Goal: Task Accomplishment & Management: Complete application form

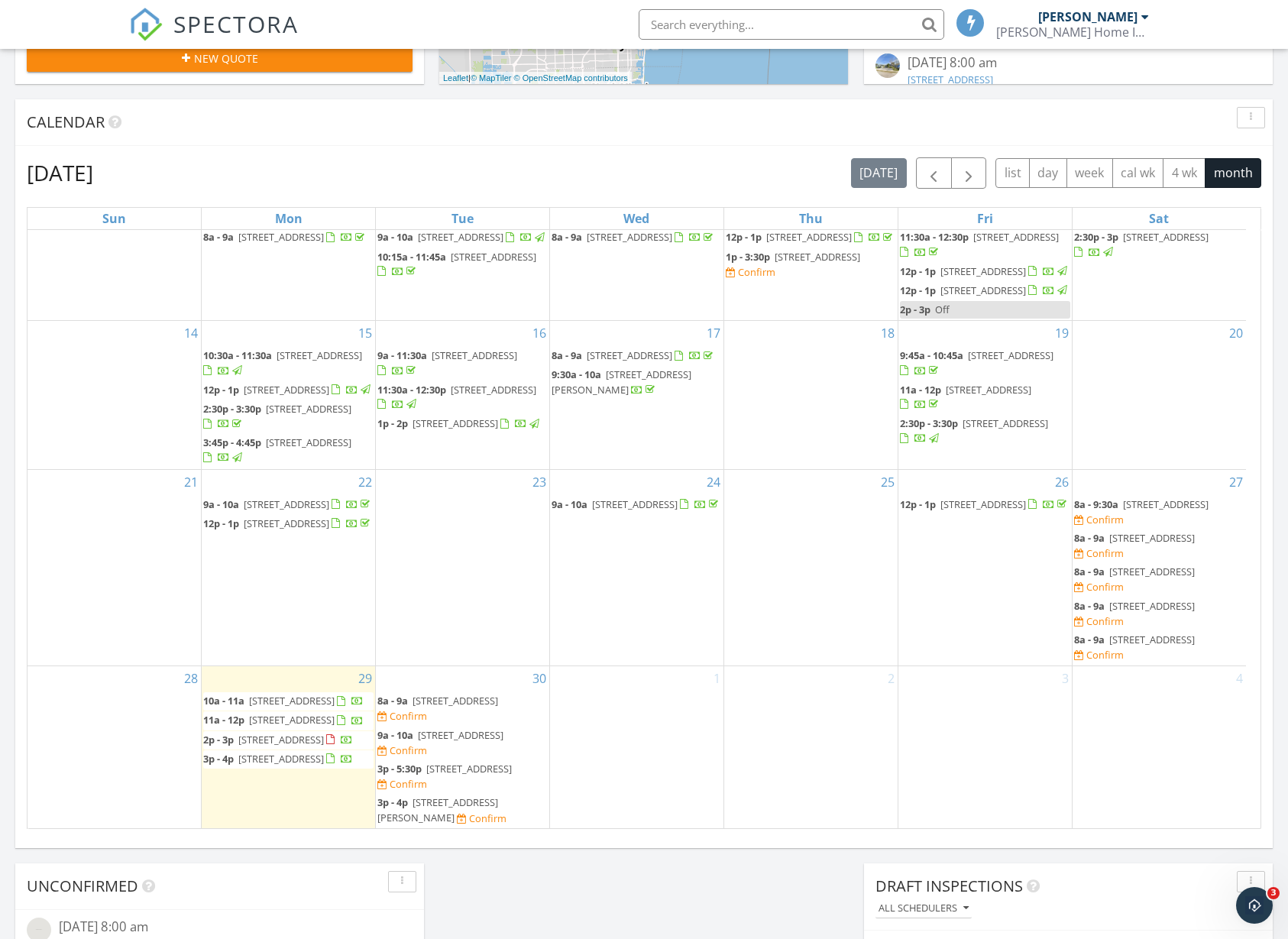
scroll to position [167, 0]
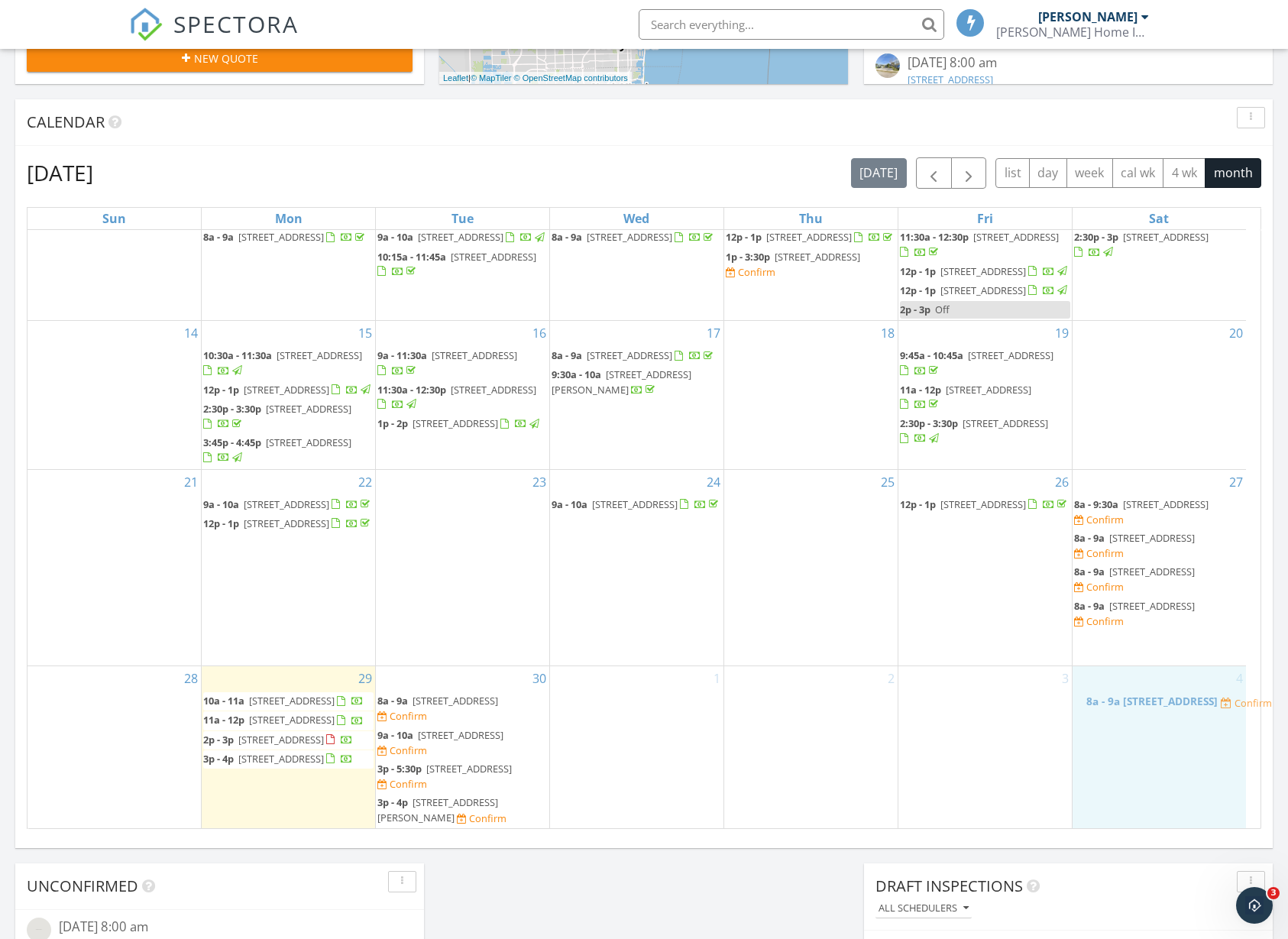
drag, startPoint x: 1117, startPoint y: 654, endPoint x: 1118, endPoint y: 668, distance: 14.0
click at [1129, 708] on body "SPECTORA Holton Shields Shields Home Inspections Role: Inspector Change Role Da…" at bounding box center [644, 502] width 1288 height 2149
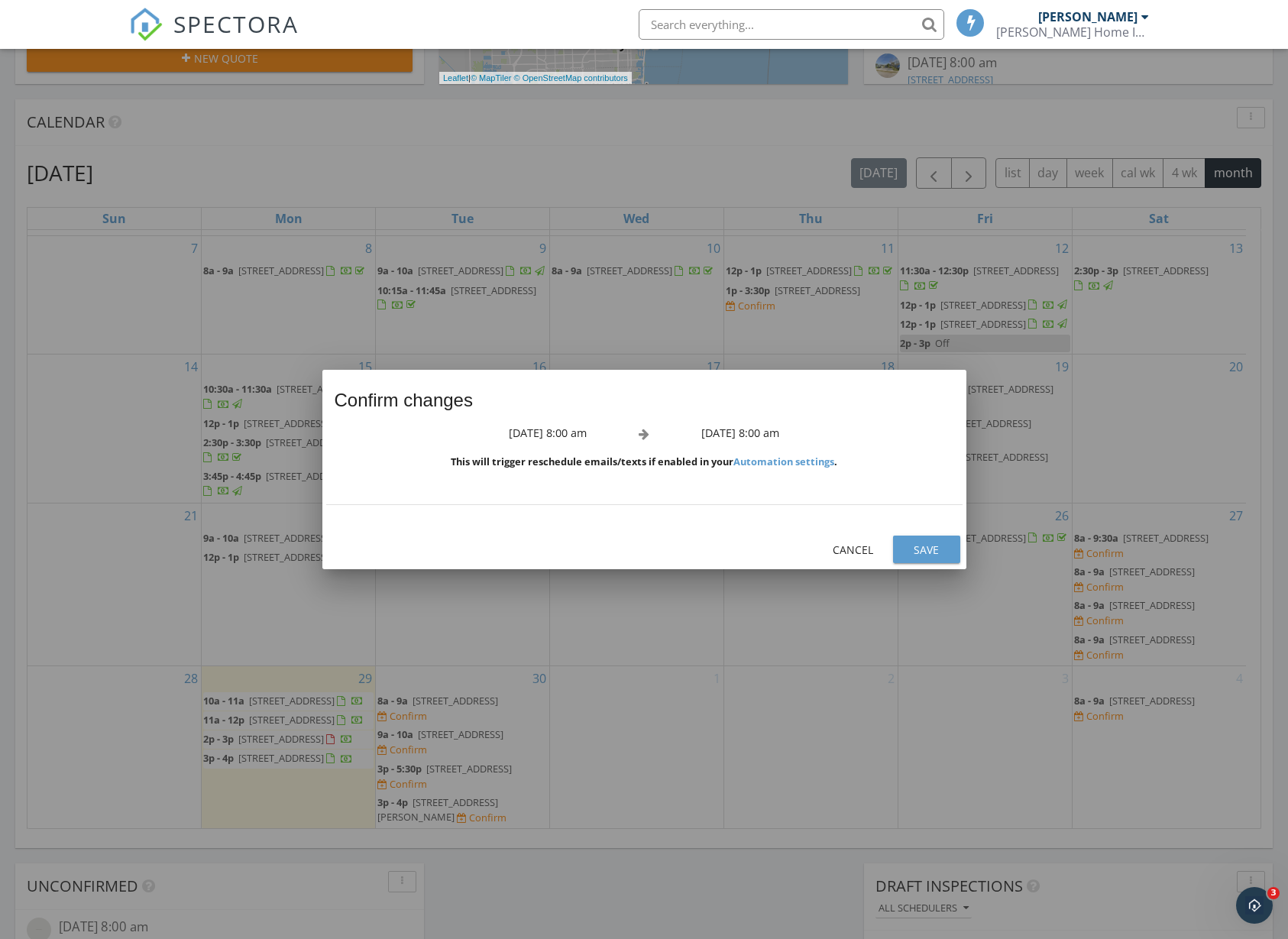
scroll to position [132, 0]
drag, startPoint x: 908, startPoint y: 536, endPoint x: 974, endPoint y: 554, distance: 68.4
click at [908, 535] on button "Save" at bounding box center [926, 548] width 67 height 28
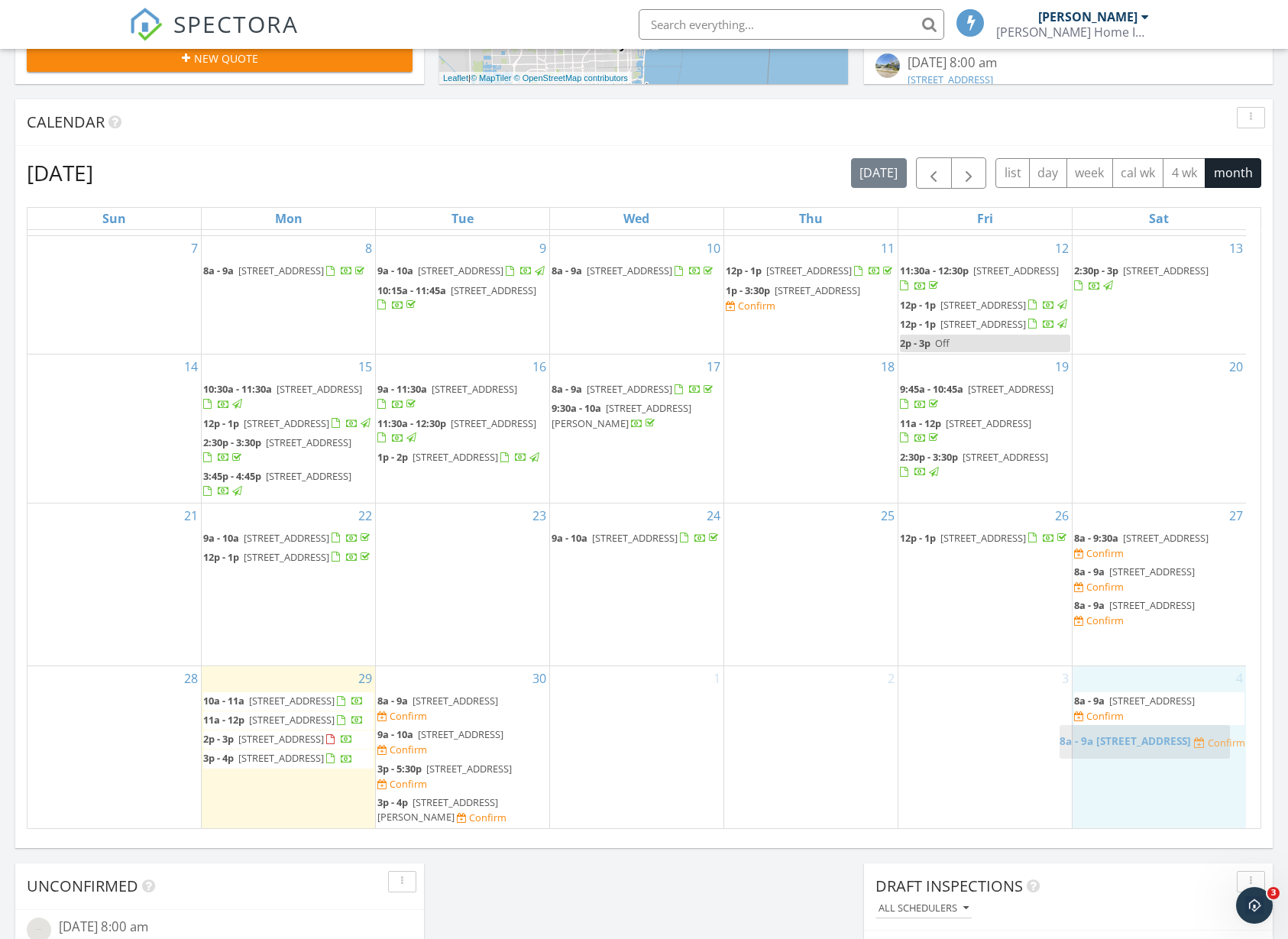
drag, startPoint x: 1180, startPoint y: 652, endPoint x: 1168, endPoint y: 748, distance: 96.7
click at [1168, 748] on body "SPECTORA Holton Shields Shields Home Inspections Role: Inspector Change Role Da…" at bounding box center [644, 502] width 1288 height 2149
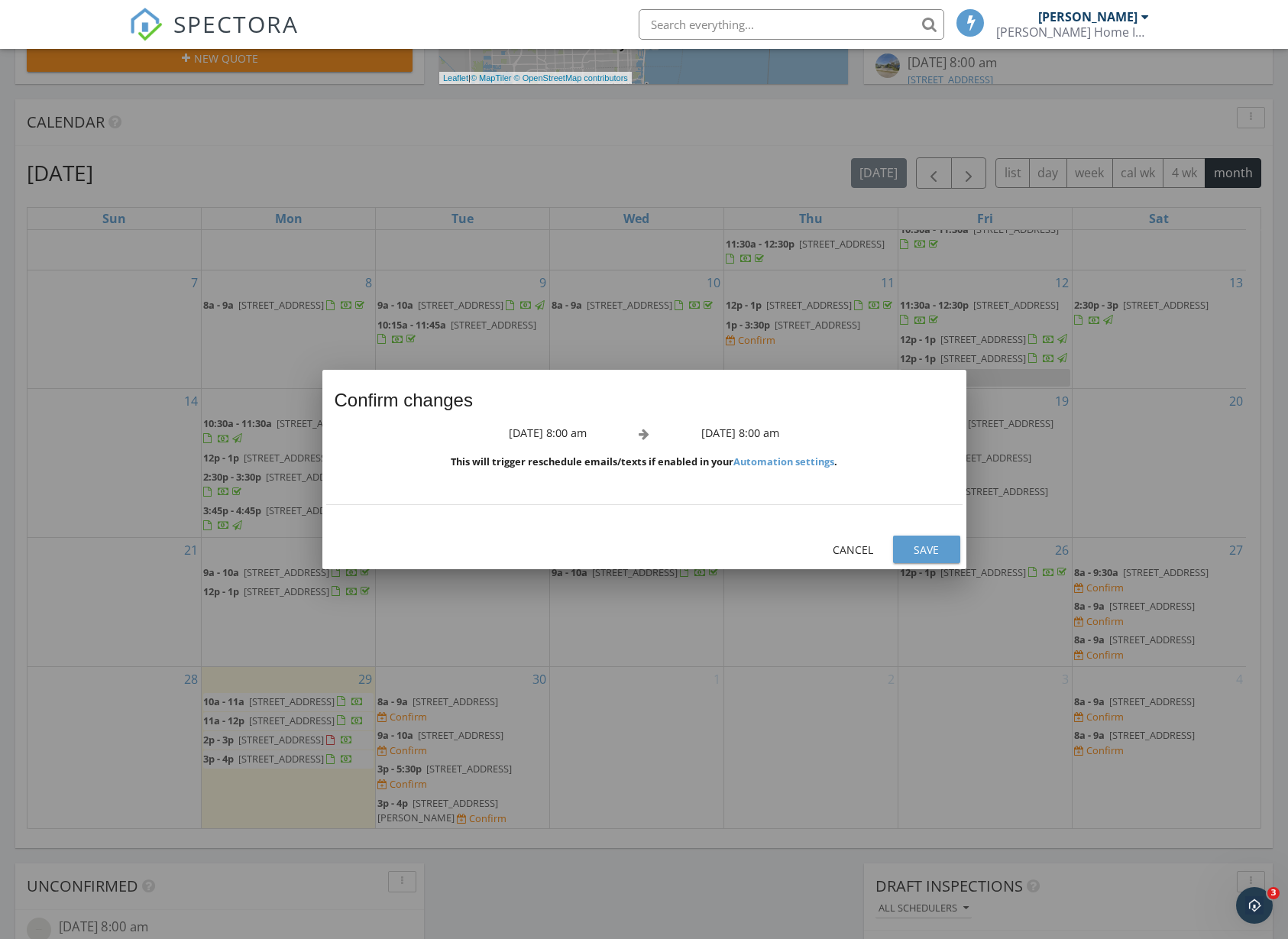
scroll to position [98, 0]
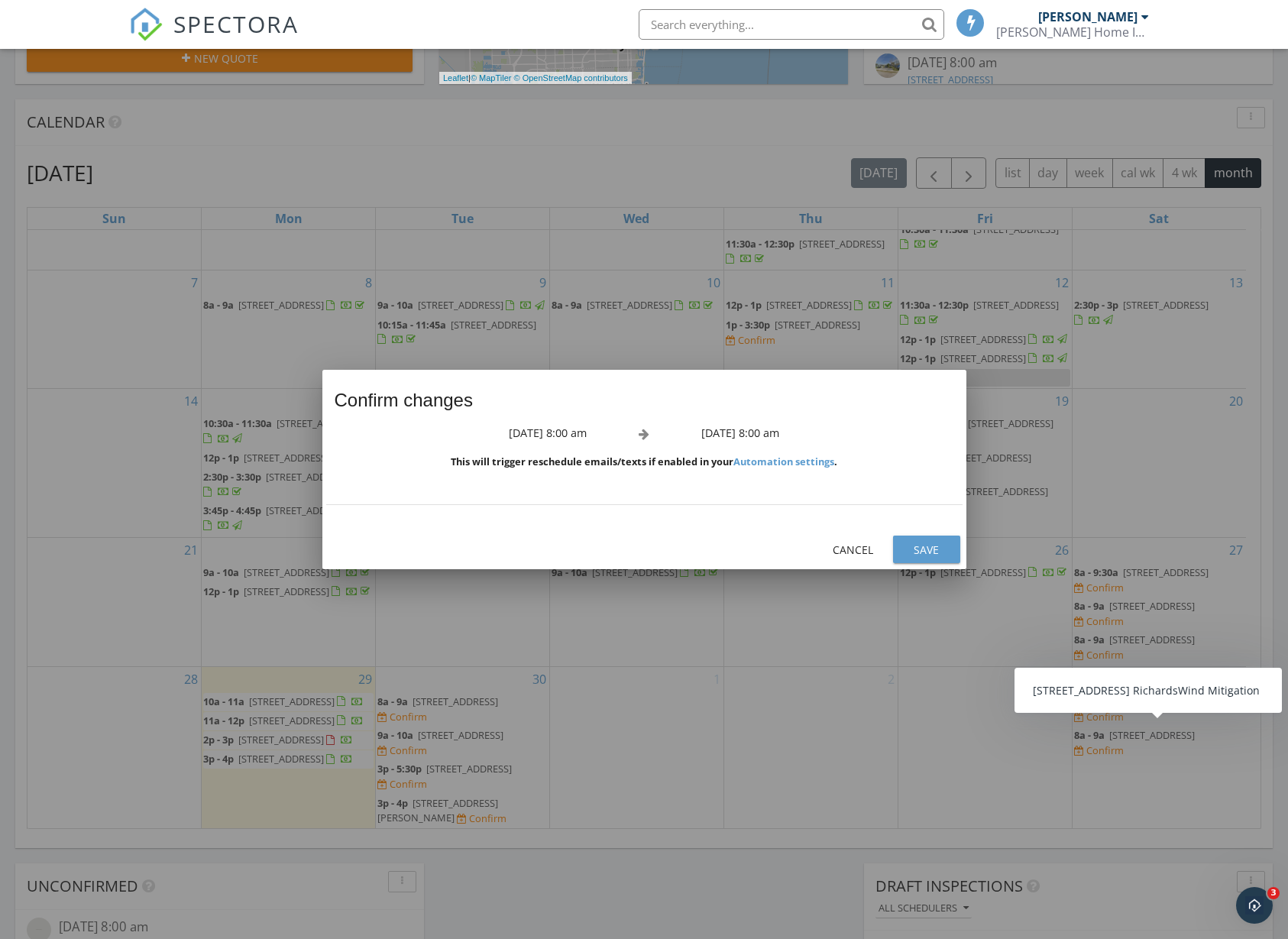
click at [935, 554] on div "Save" at bounding box center [927, 549] width 43 height 16
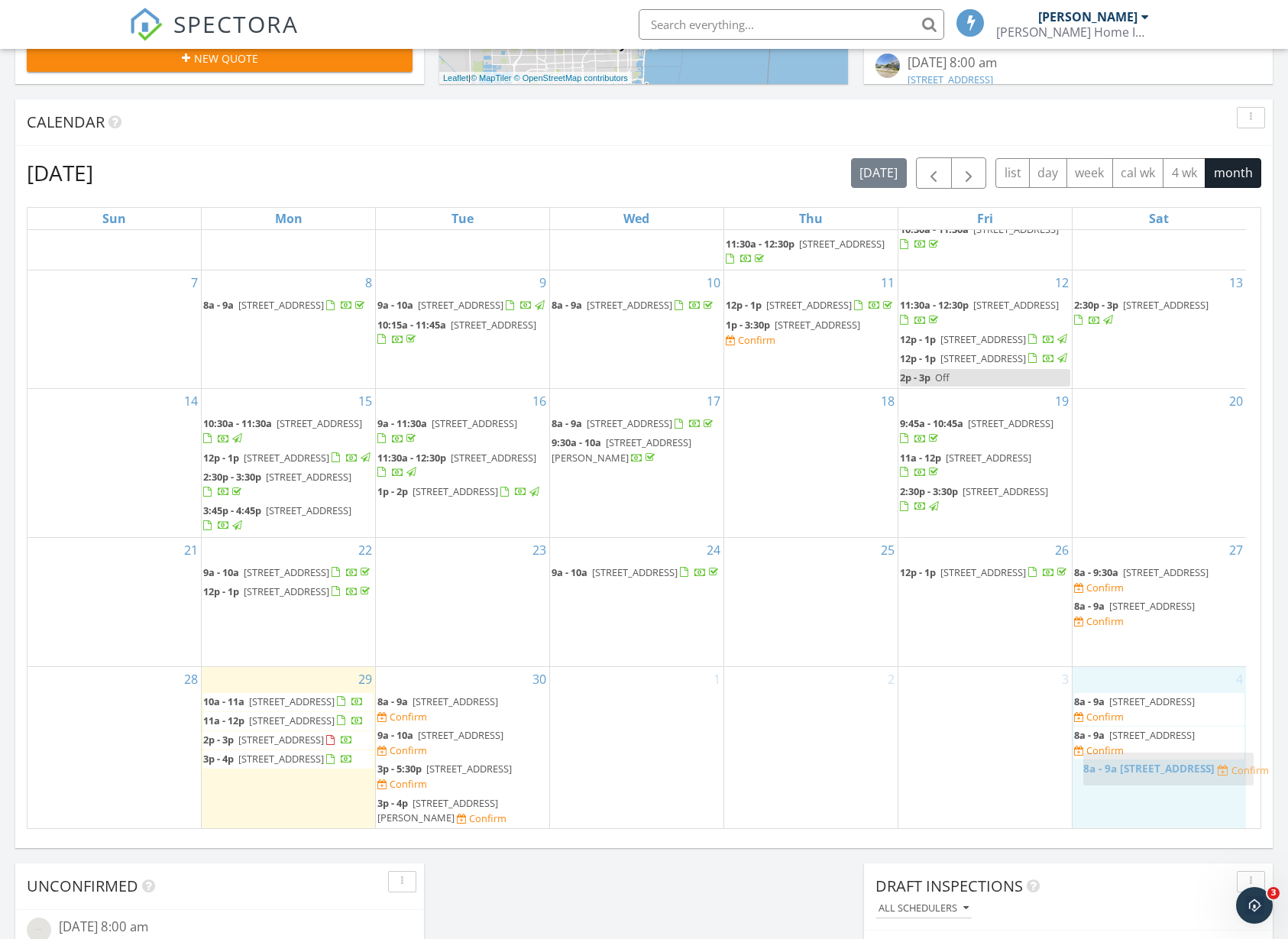
drag, startPoint x: 1141, startPoint y: 645, endPoint x: 1150, endPoint y: 764, distance: 119.3
click at [1150, 764] on body "SPECTORA Holton Shields Shields Home Inspections Role: Inspector Change Role Da…" at bounding box center [644, 502] width 1288 height 2149
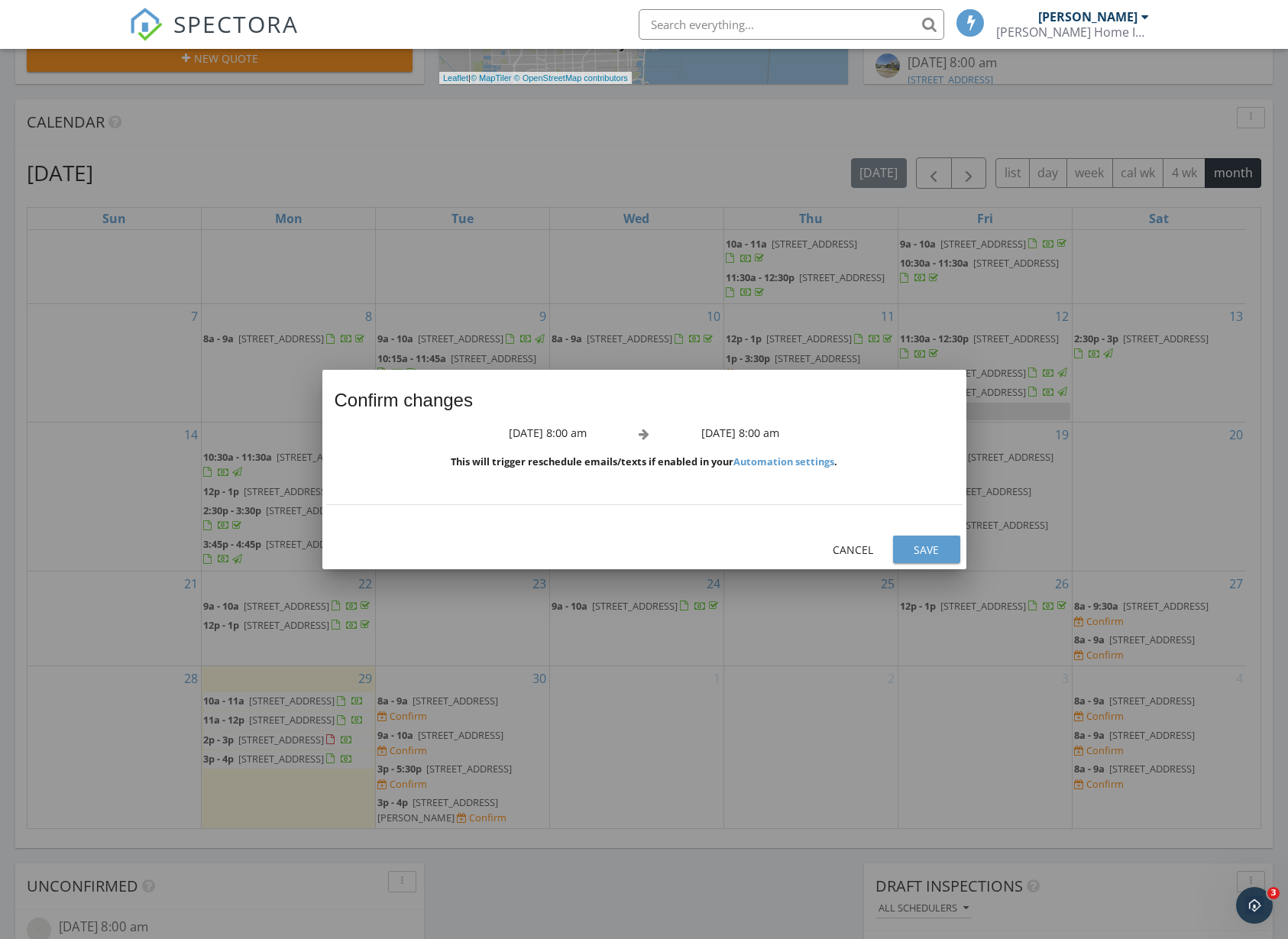
scroll to position [65, 0]
click at [919, 550] on div "Save" at bounding box center [927, 549] width 43 height 16
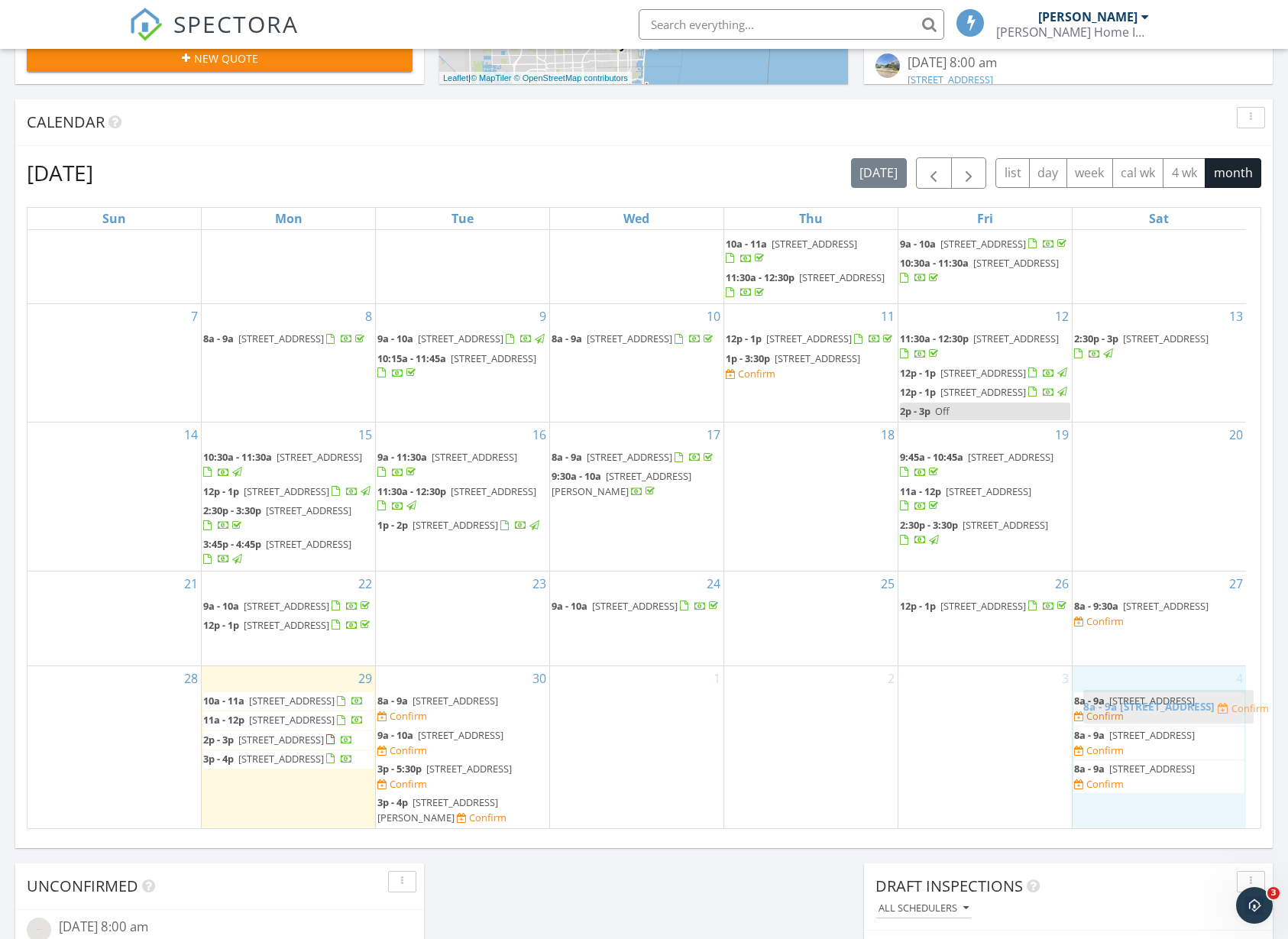
drag, startPoint x: 1118, startPoint y: 646, endPoint x: 1129, endPoint y: 737, distance: 91.7
click at [1129, 737] on body "SPECTORA Holton Shields Shields Home Inspections Role: Inspector Change Role Da…" at bounding box center [644, 502] width 1288 height 2149
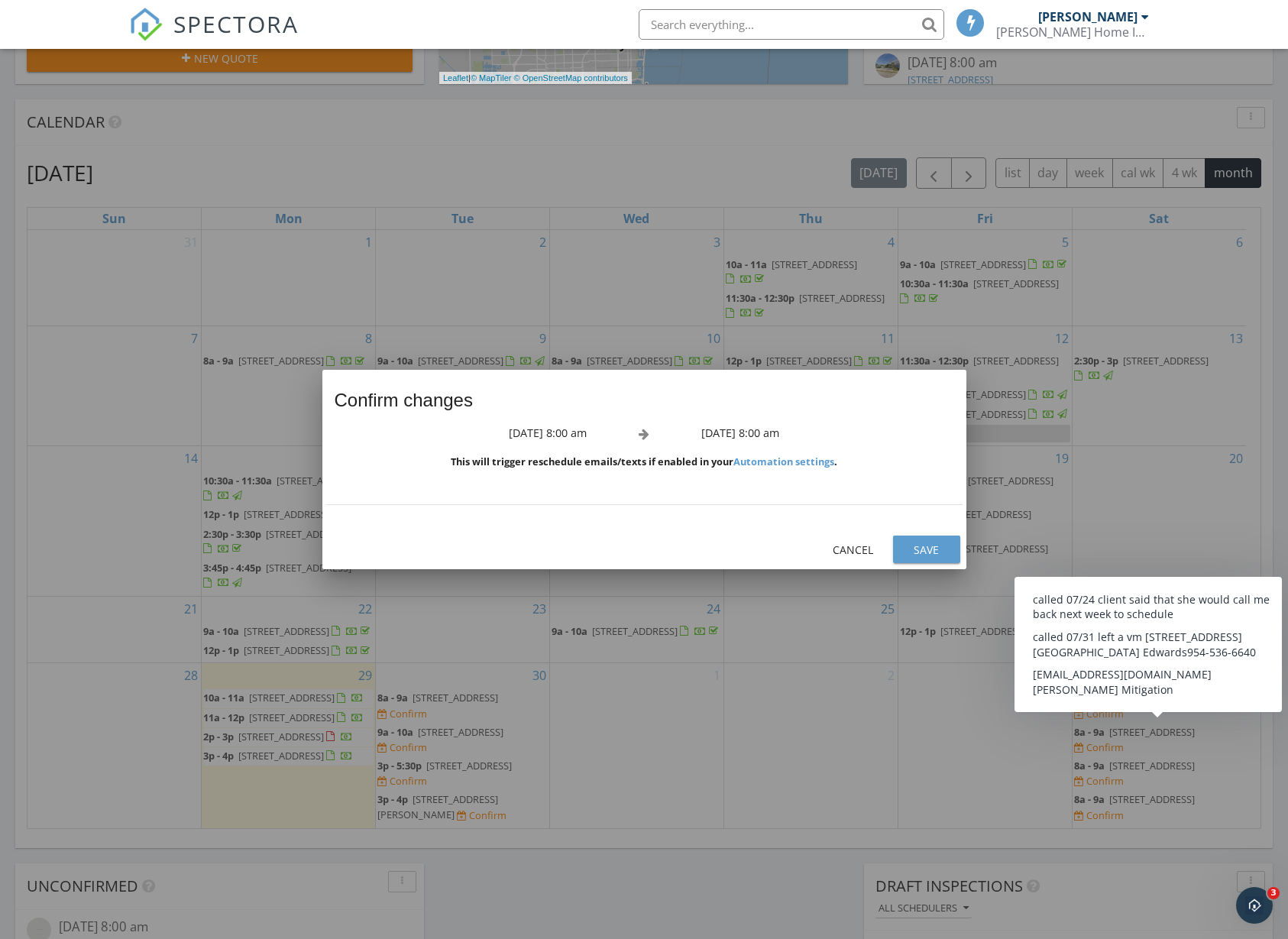
click at [916, 552] on div "Save" at bounding box center [927, 549] width 43 height 16
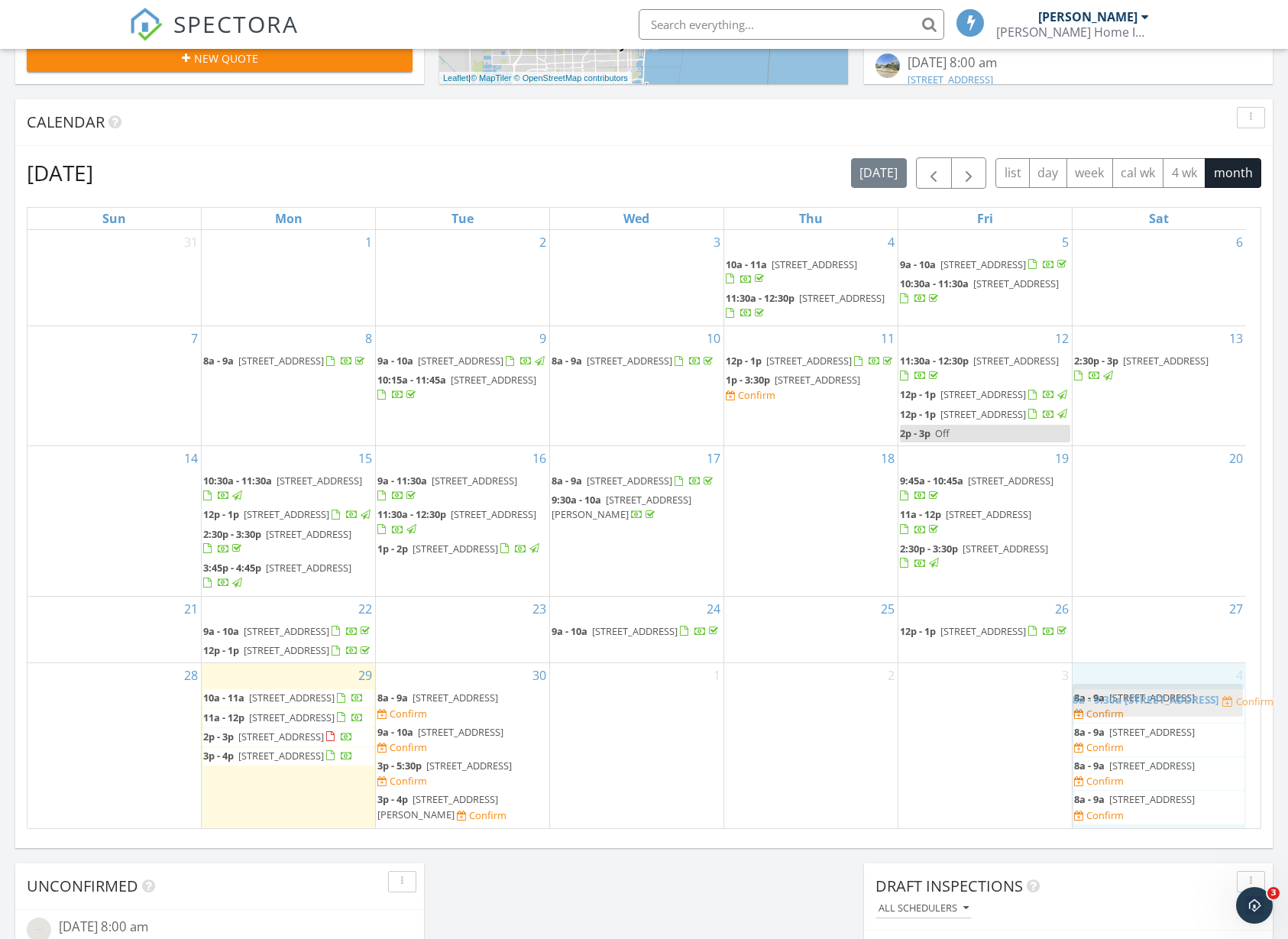
drag, startPoint x: 1142, startPoint y: 596, endPoint x: 1152, endPoint y: 701, distance: 105.5
click at [1152, 701] on body "SPECTORA Holton Shields Shields Home Inspections Role: Inspector Change Role Da…" at bounding box center [644, 502] width 1288 height 2149
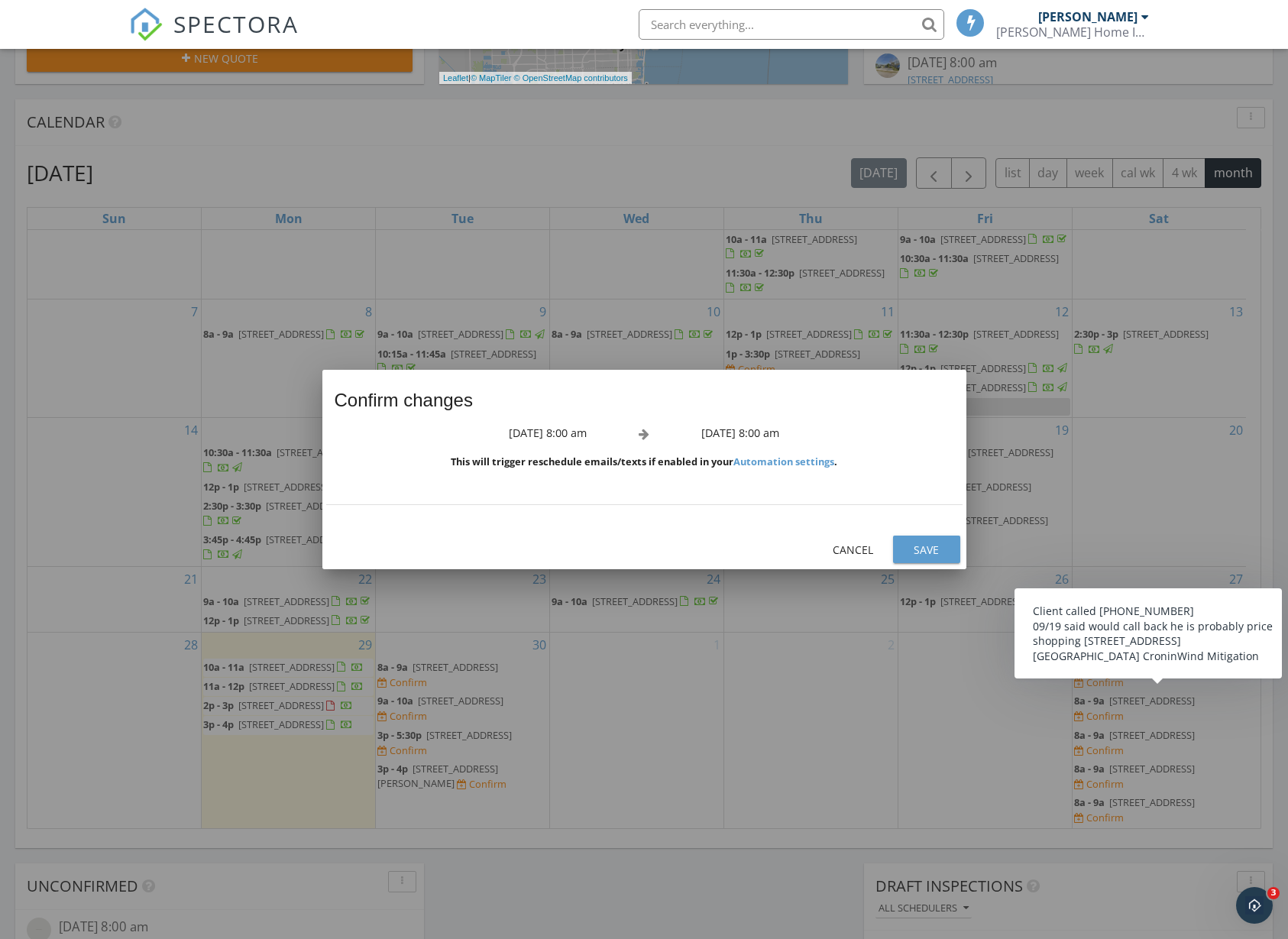
click at [938, 559] on button "Save" at bounding box center [926, 548] width 67 height 28
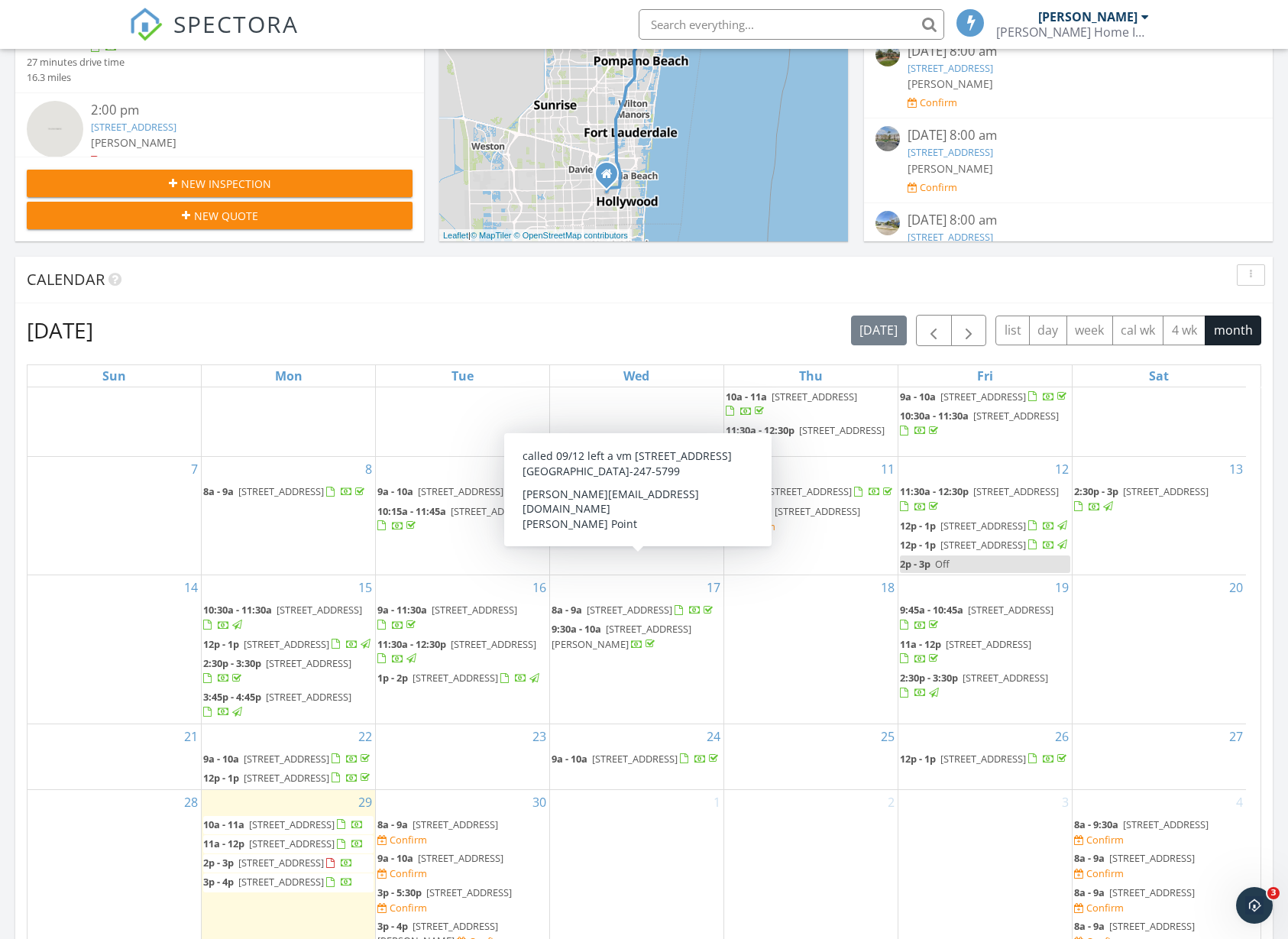
scroll to position [382, 0]
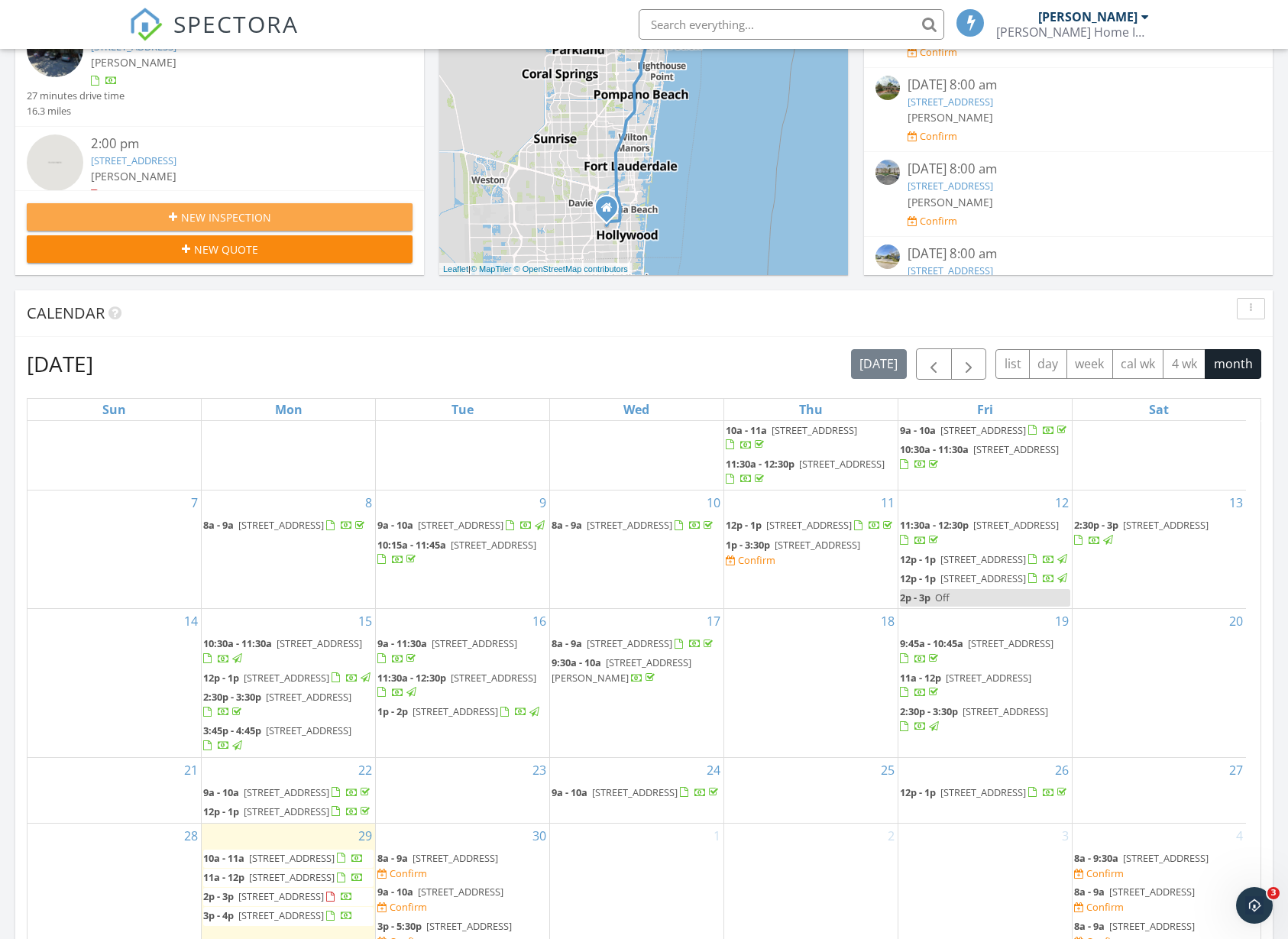
click at [191, 217] on span "New Inspection" at bounding box center [226, 218] width 90 height 16
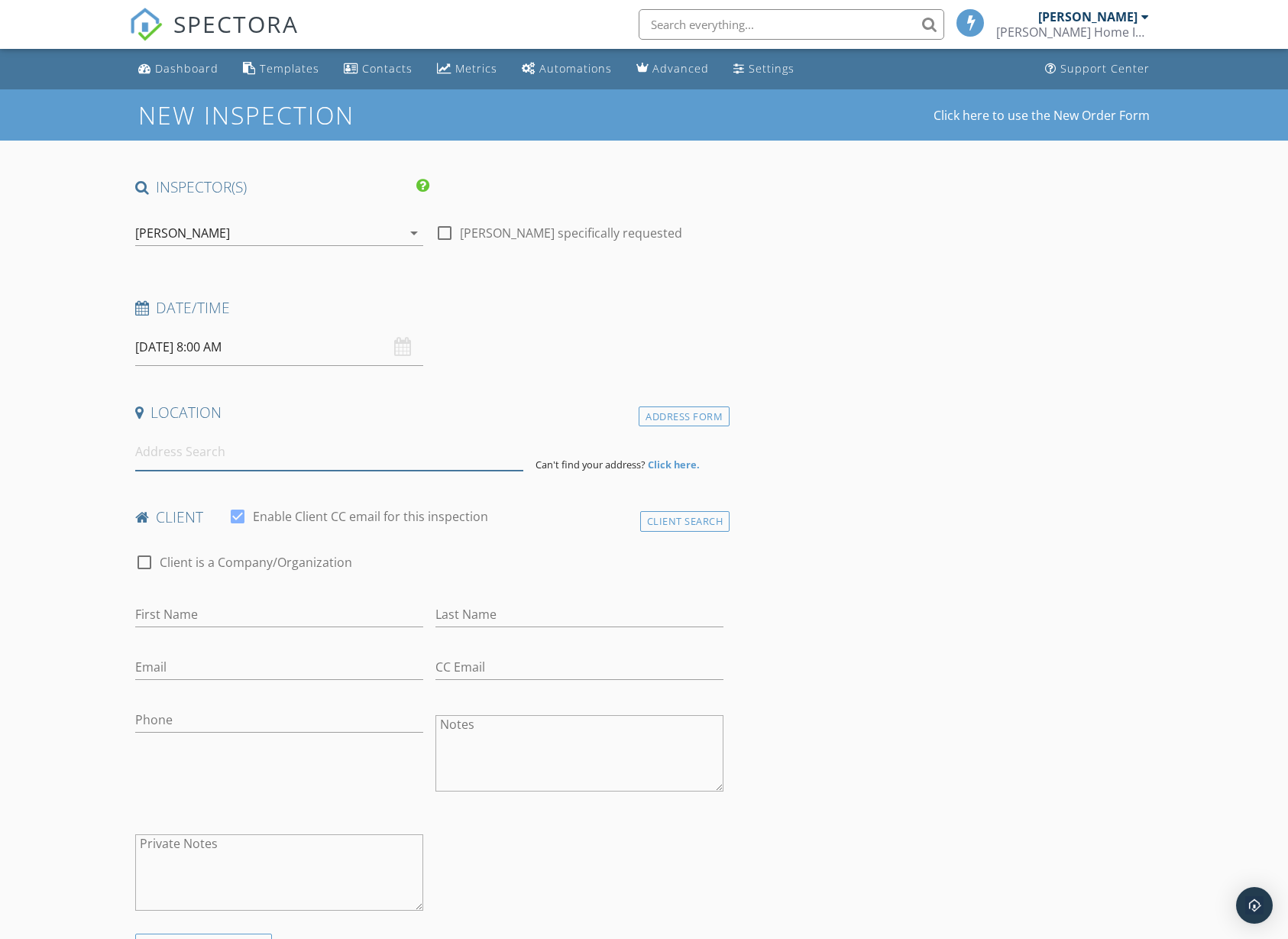
click at [185, 467] on input at bounding box center [330, 452] width 389 height 37
paste input "5990 NW 14th Ct Sunrise, FL 33313"
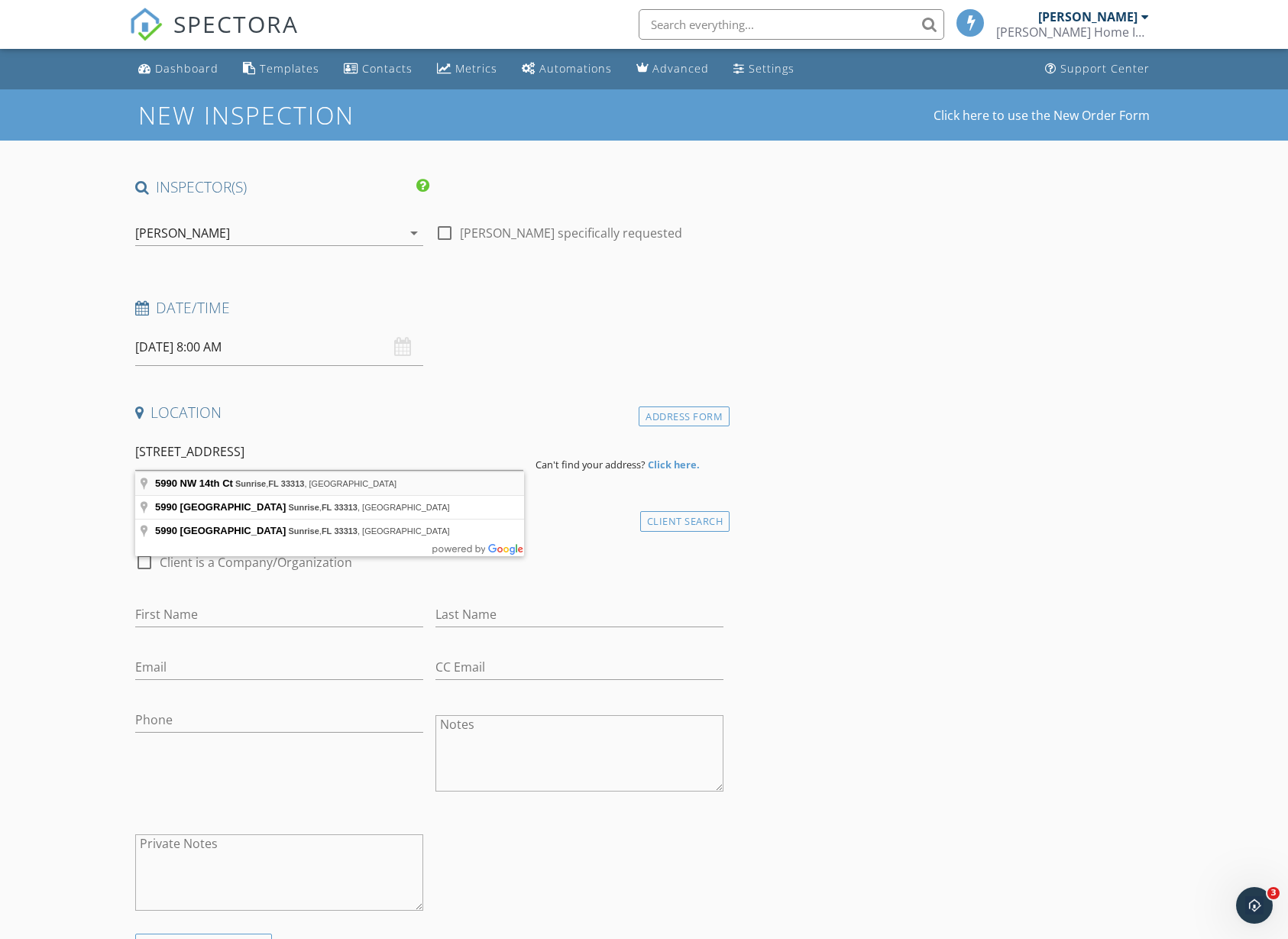
type input "5990 NW 14th Ct, Sunrise, FL 33313, USA"
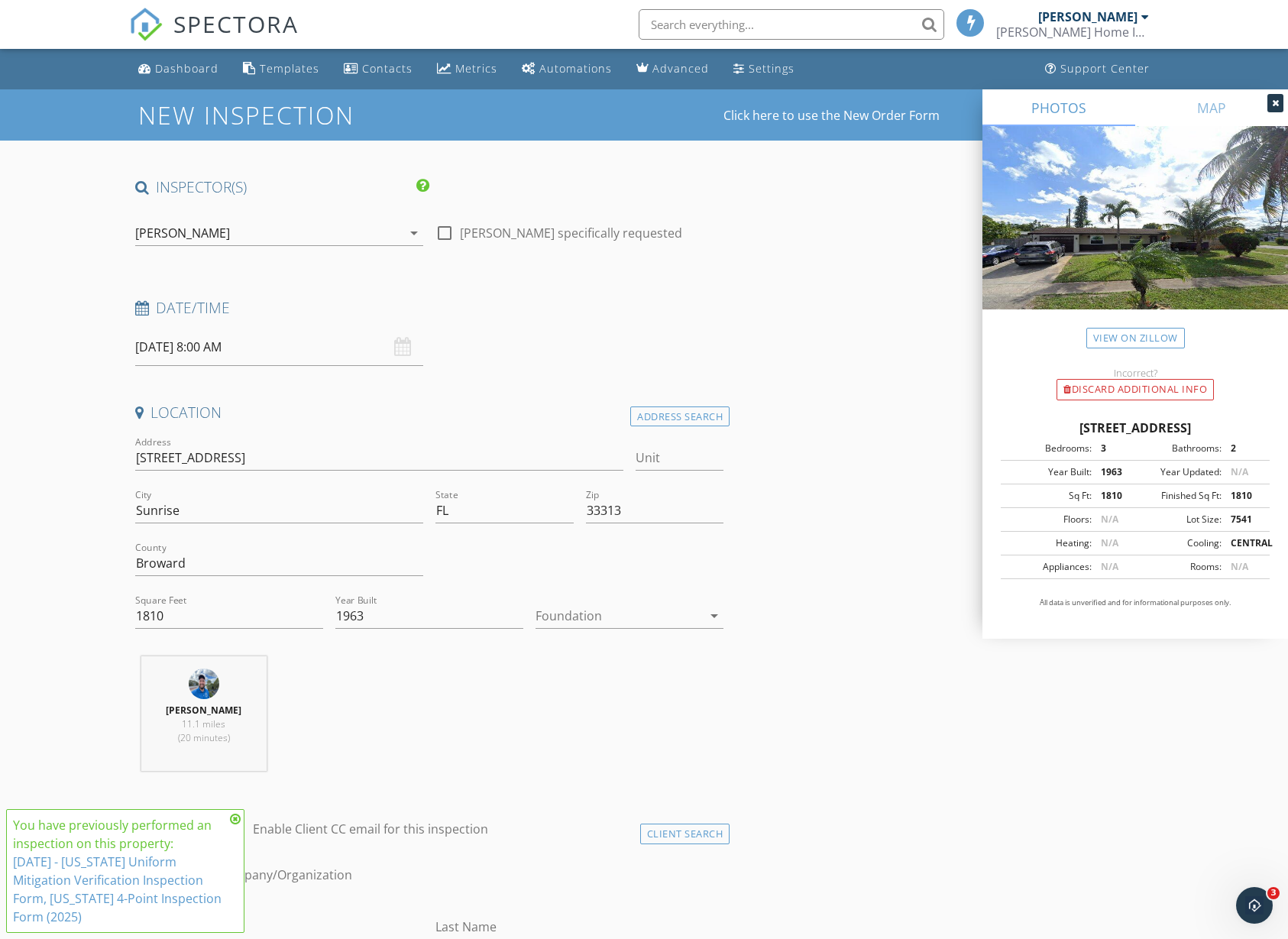
click at [94, 879] on link "8/12/2025 - Florida Uniform Mitigation Verification Inspection Form, Florida 4-…" at bounding box center [118, 889] width 209 height 72
click at [775, 27] on input "text" at bounding box center [791, 24] width 306 height 30
paste input "1774 SW 109th Terr, Davie"
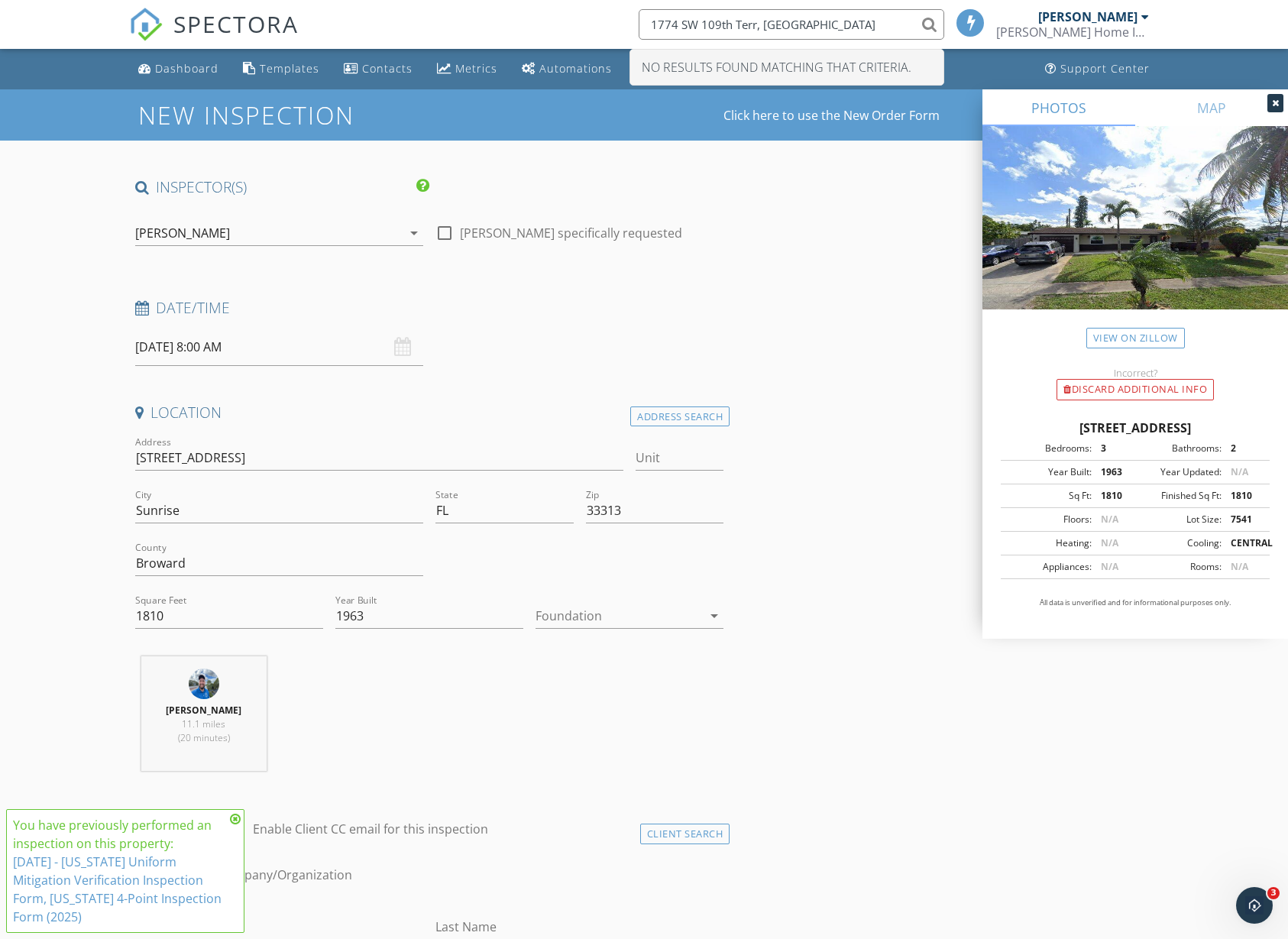
click at [849, 28] on input "1774 SW 109th Terr, Davie" at bounding box center [791, 24] width 306 height 30
type input "1774 SW 109th"
click at [183, 78] on link "Dashboard" at bounding box center [178, 70] width 93 height 29
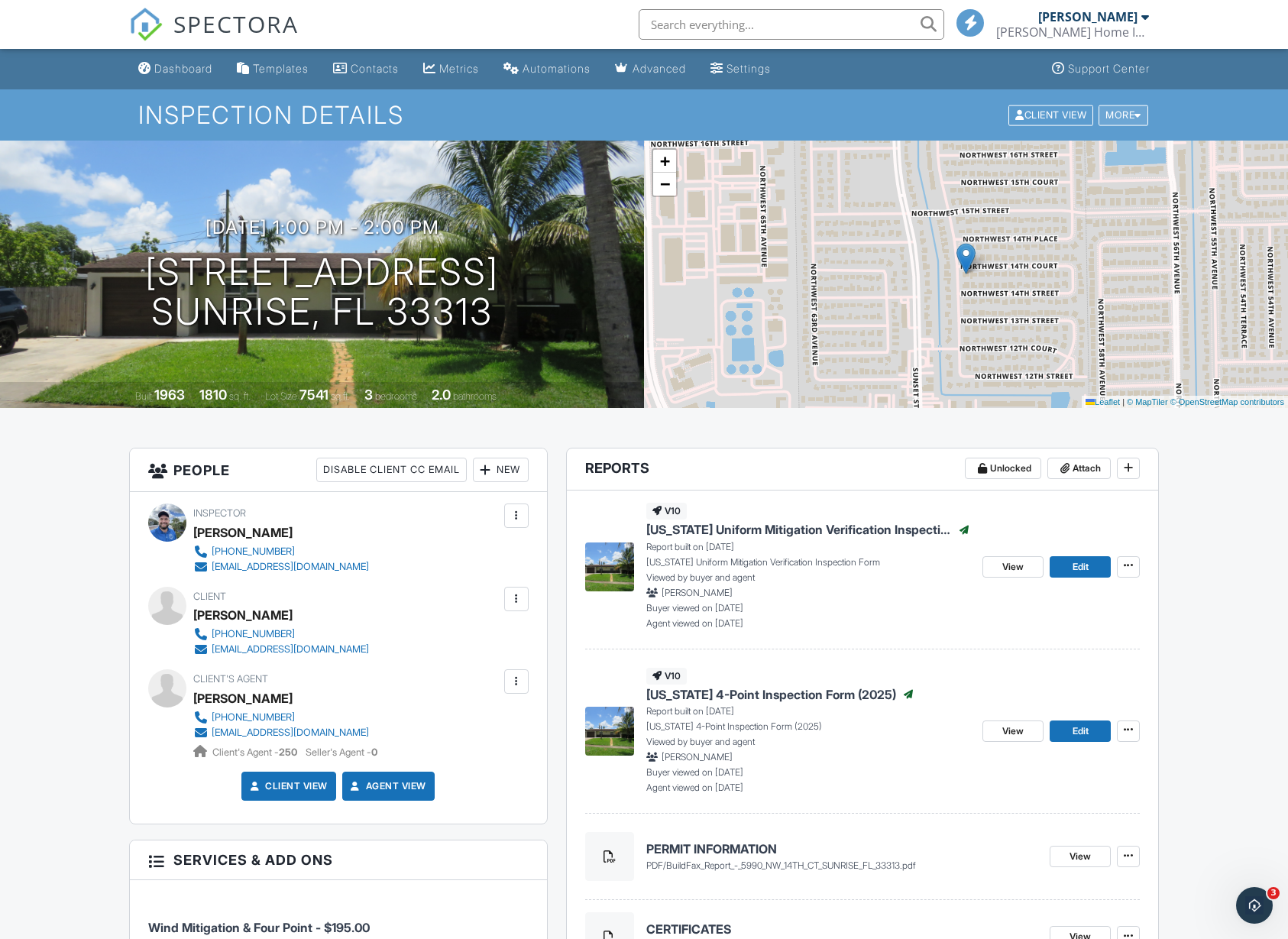
click at [1127, 124] on div "More" at bounding box center [1124, 114] width 50 height 21
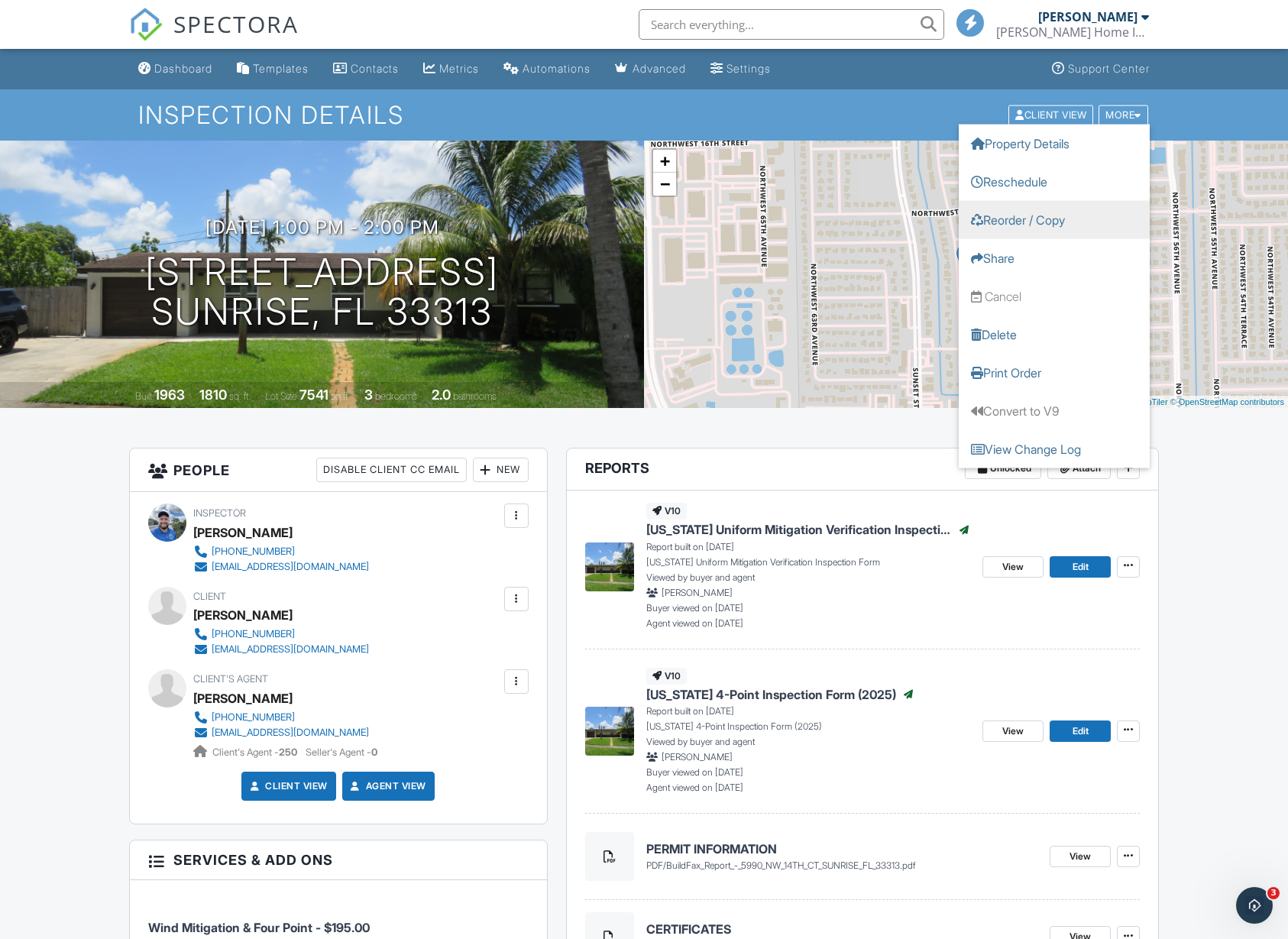
click at [1015, 221] on link "Reorder / Copy" at bounding box center [1054, 218] width 191 height 38
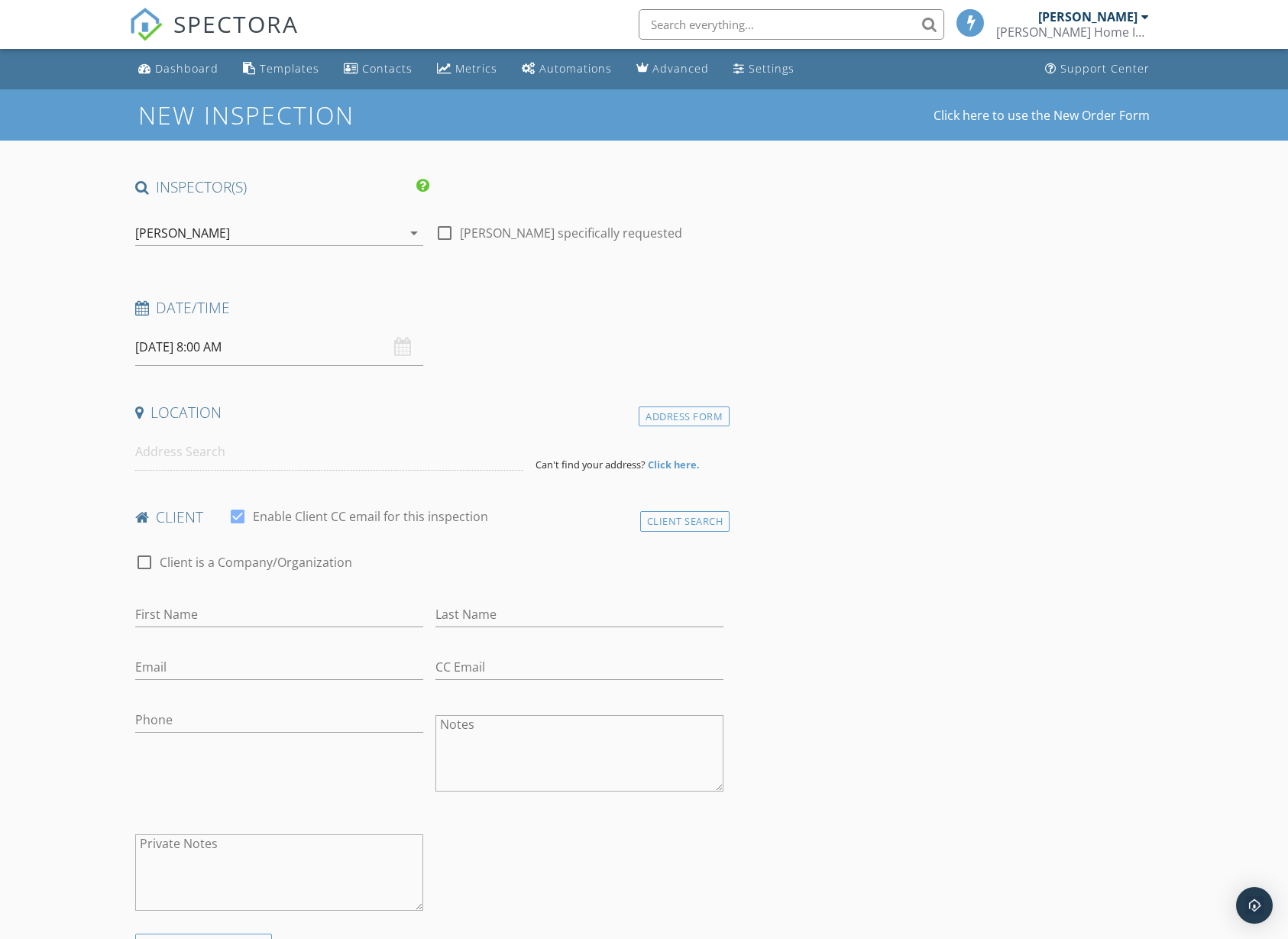
type input "[PERSON_NAME]"
type input "Octeus"
type input "[EMAIL_ADDRESS][DOMAIN_NAME]"
type input "[PHONE_NUMBER]"
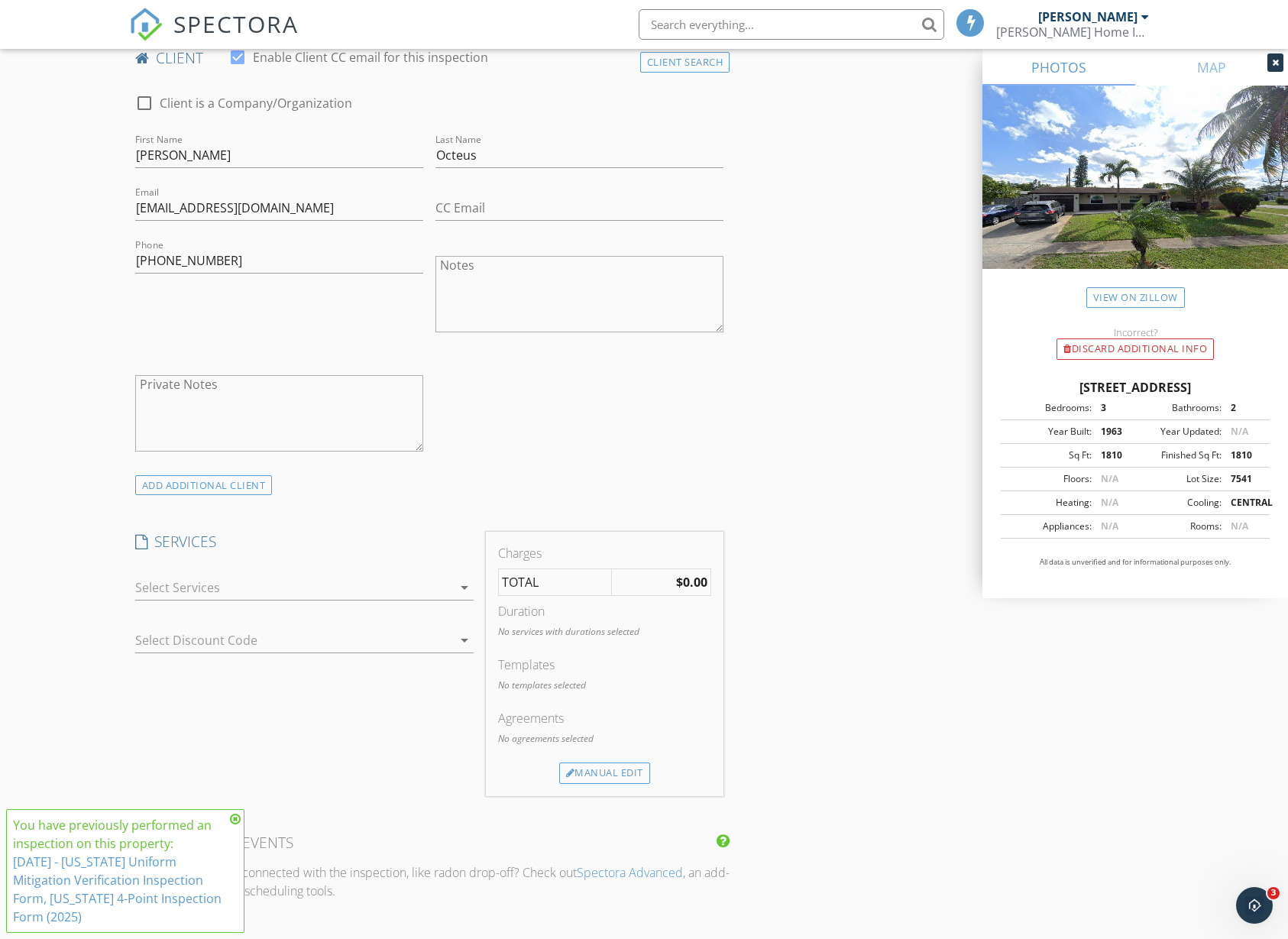
scroll to position [955, 0]
click at [272, 587] on div at bounding box center [293, 581] width 317 height 24
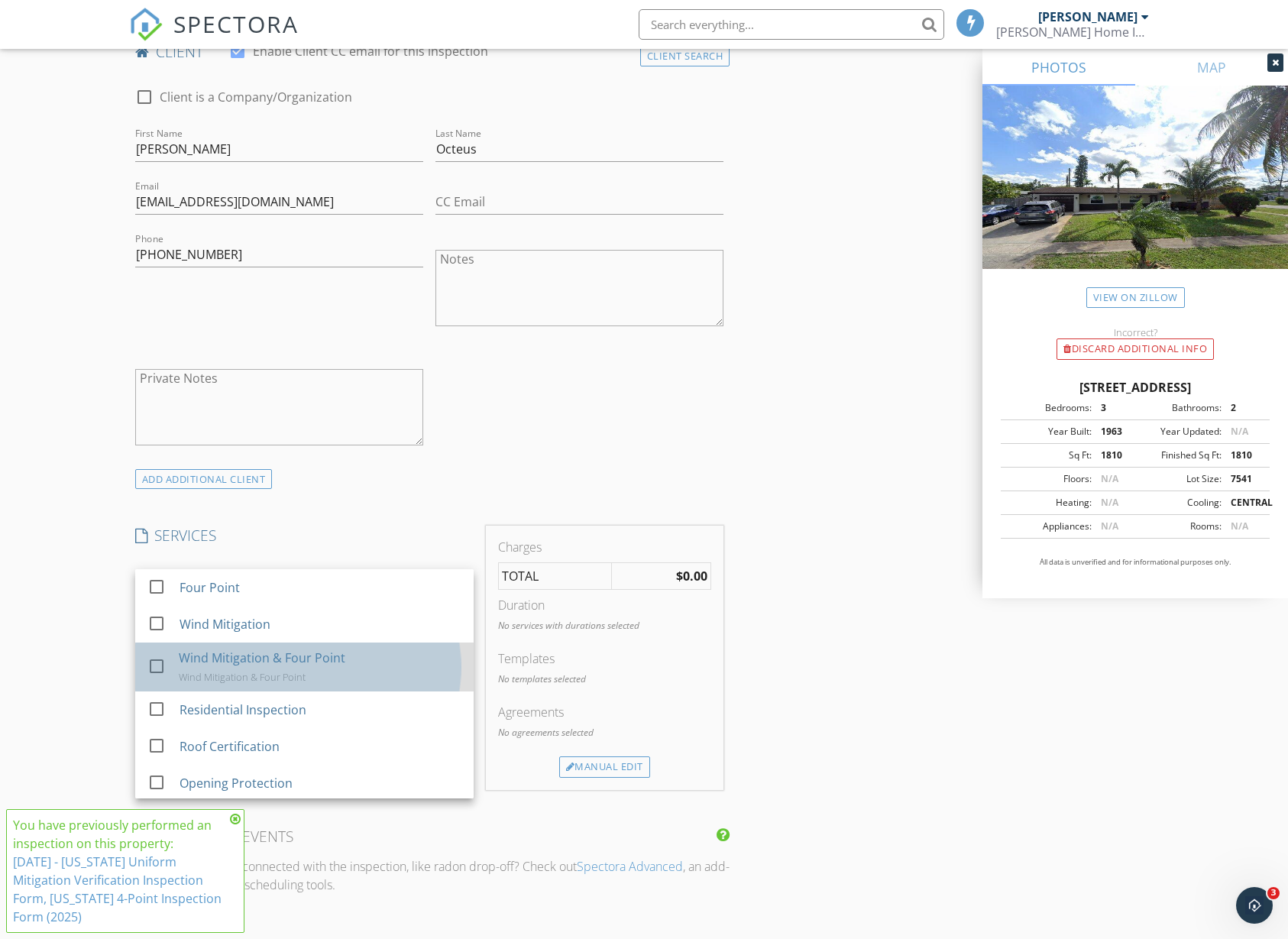
click at [325, 661] on div "Wind Mitigation & Four Point" at bounding box center [261, 657] width 167 height 19
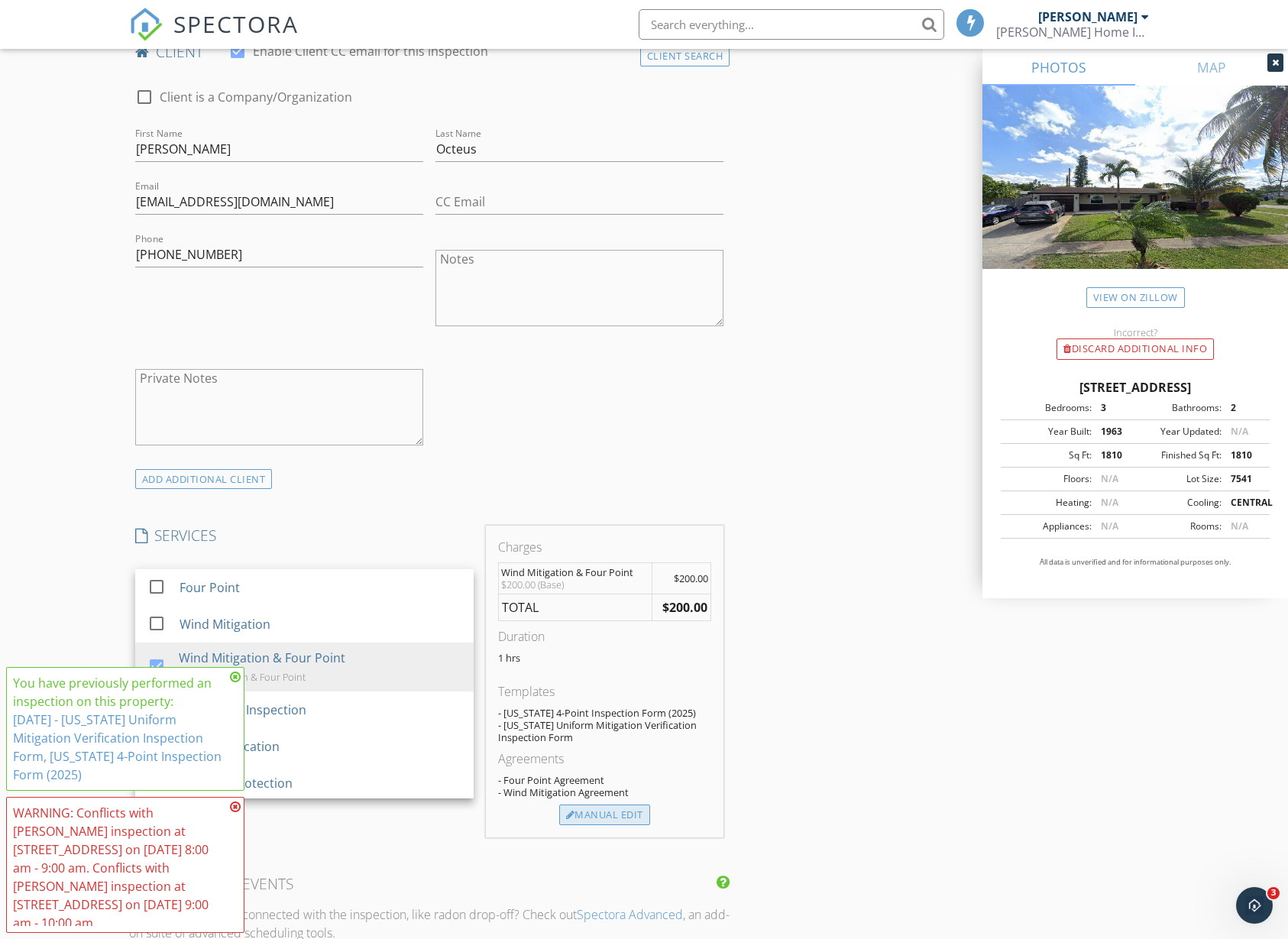
click at [613, 810] on div "Manual Edit" at bounding box center [605, 815] width 91 height 21
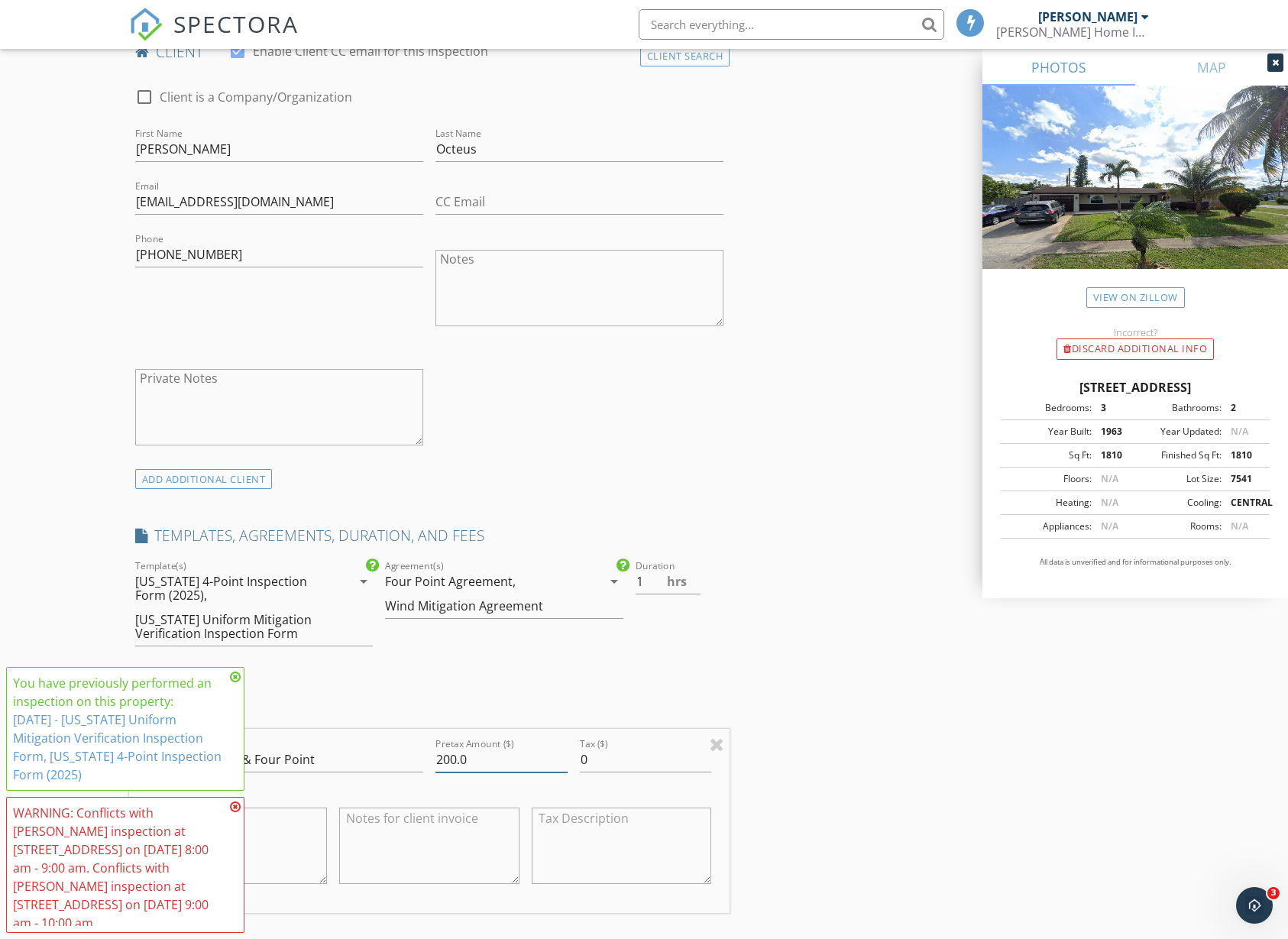
click at [453, 763] on input "200.0" at bounding box center [501, 760] width 132 height 25
type input "195.0"
click at [234, 683] on icon at bounding box center [235, 677] width 11 height 12
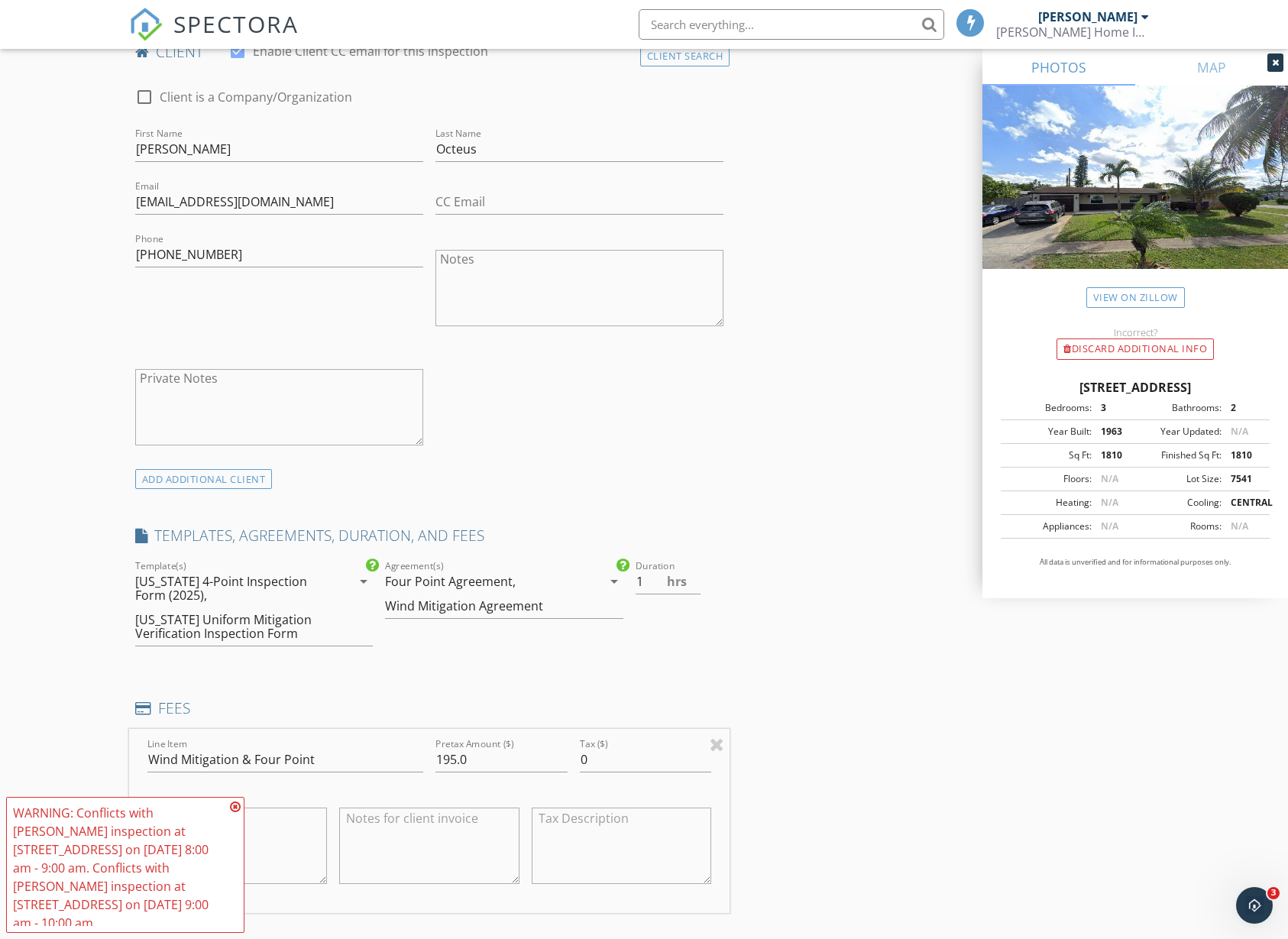
click at [236, 812] on icon at bounding box center [235, 807] width 11 height 12
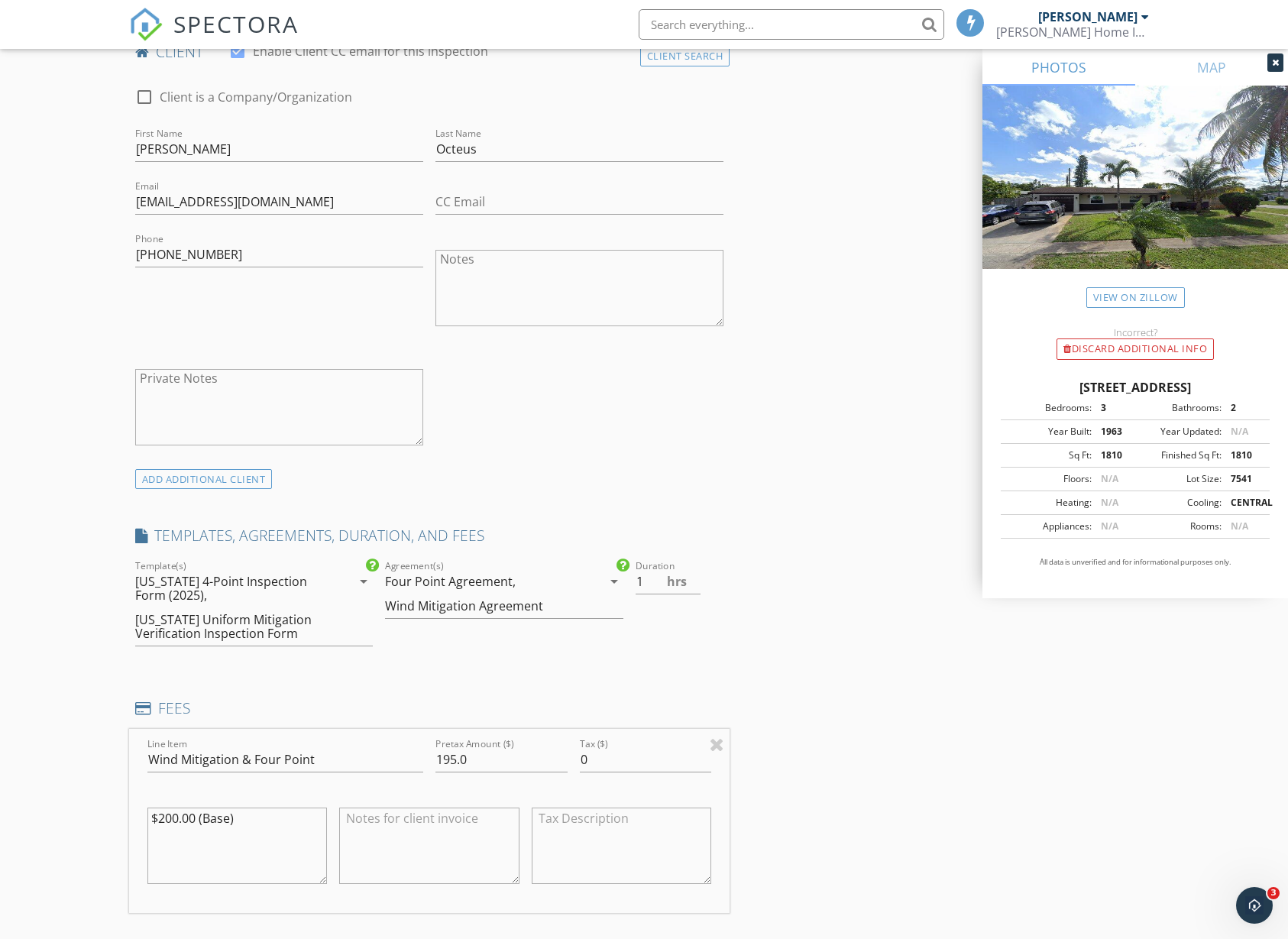
click at [178, 820] on textarea "$200.00 (Base)" at bounding box center [237, 845] width 180 height 77
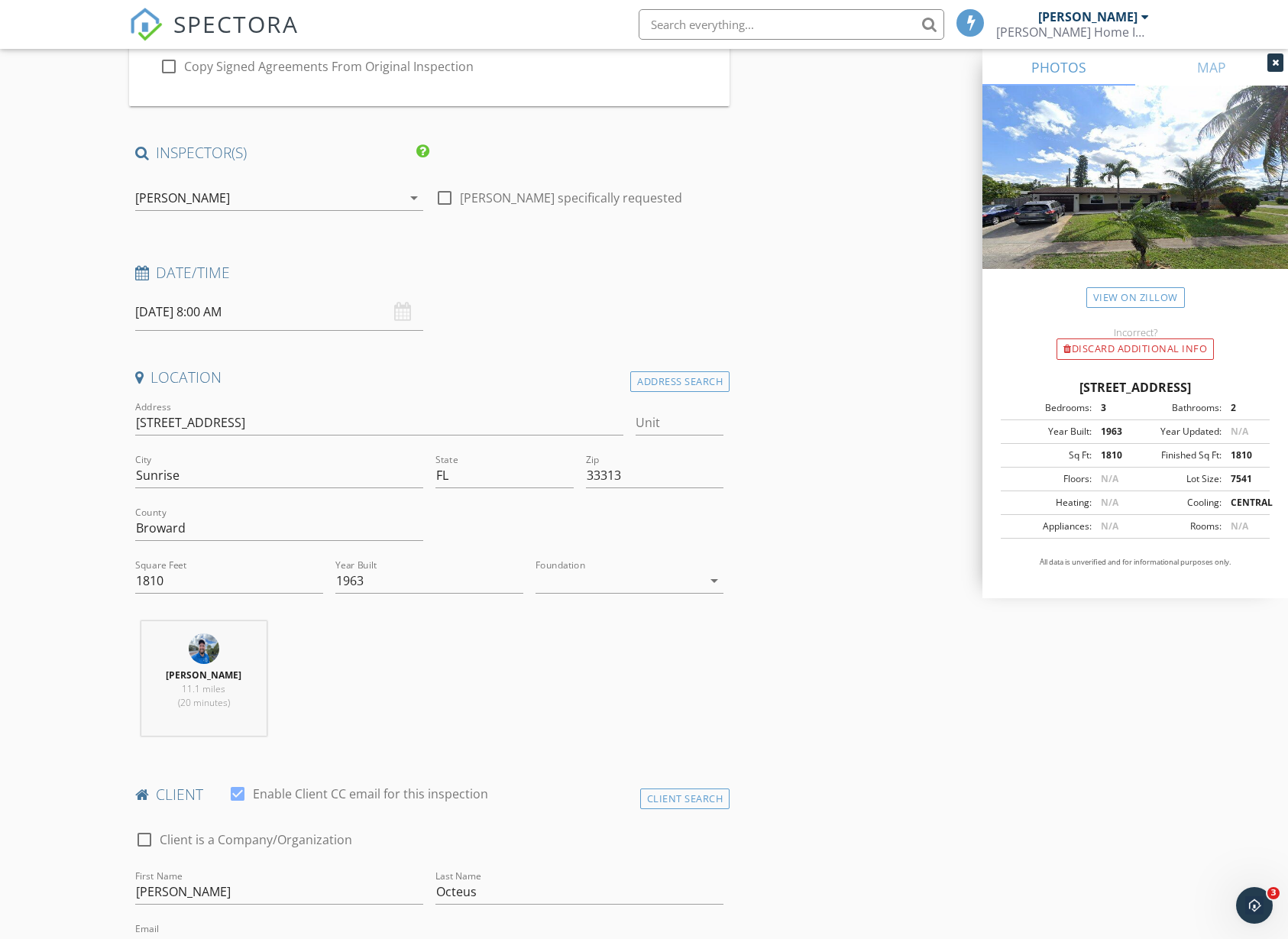
scroll to position [191, 0]
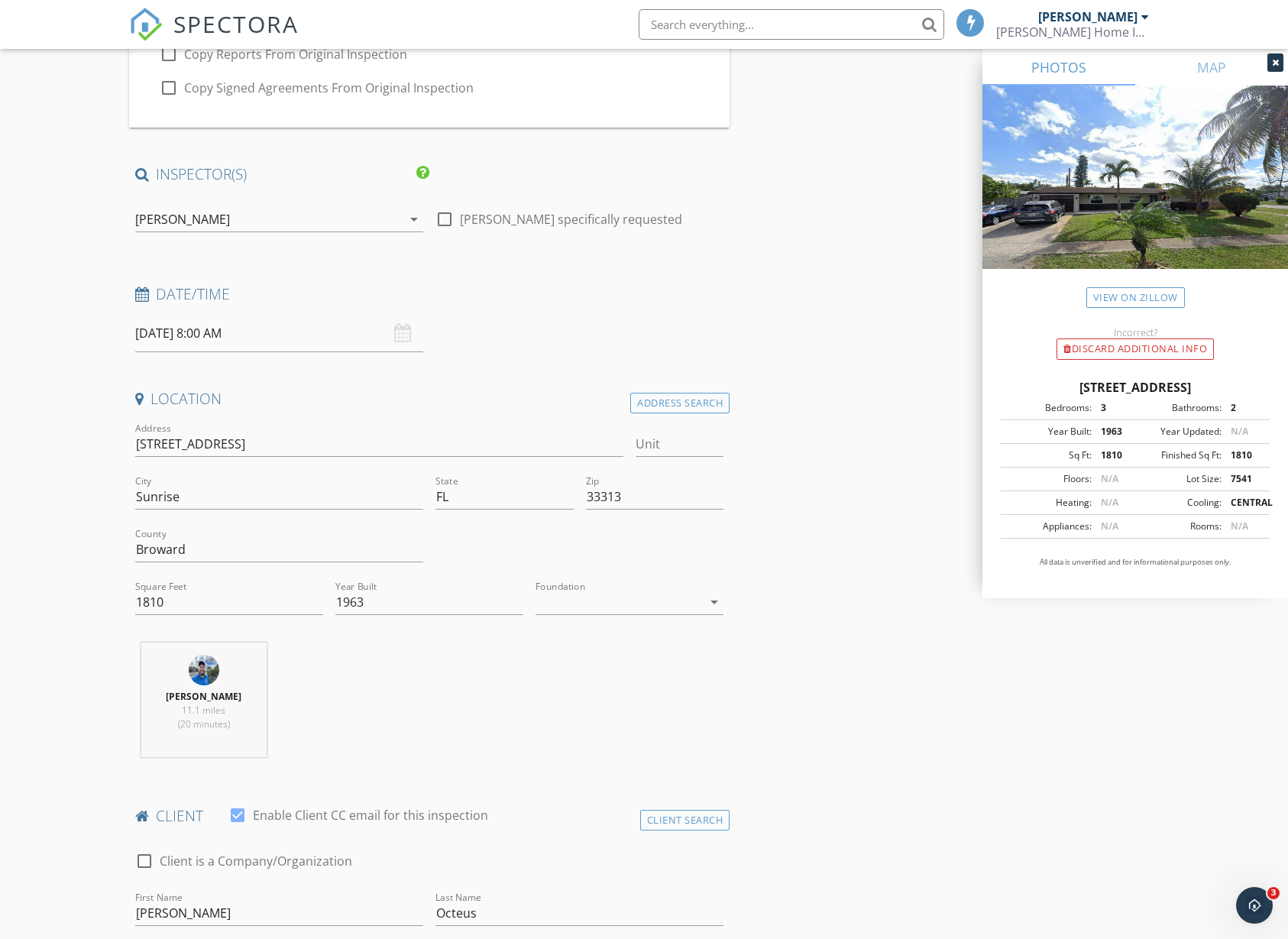
type textarea "$195.00 (Base)"
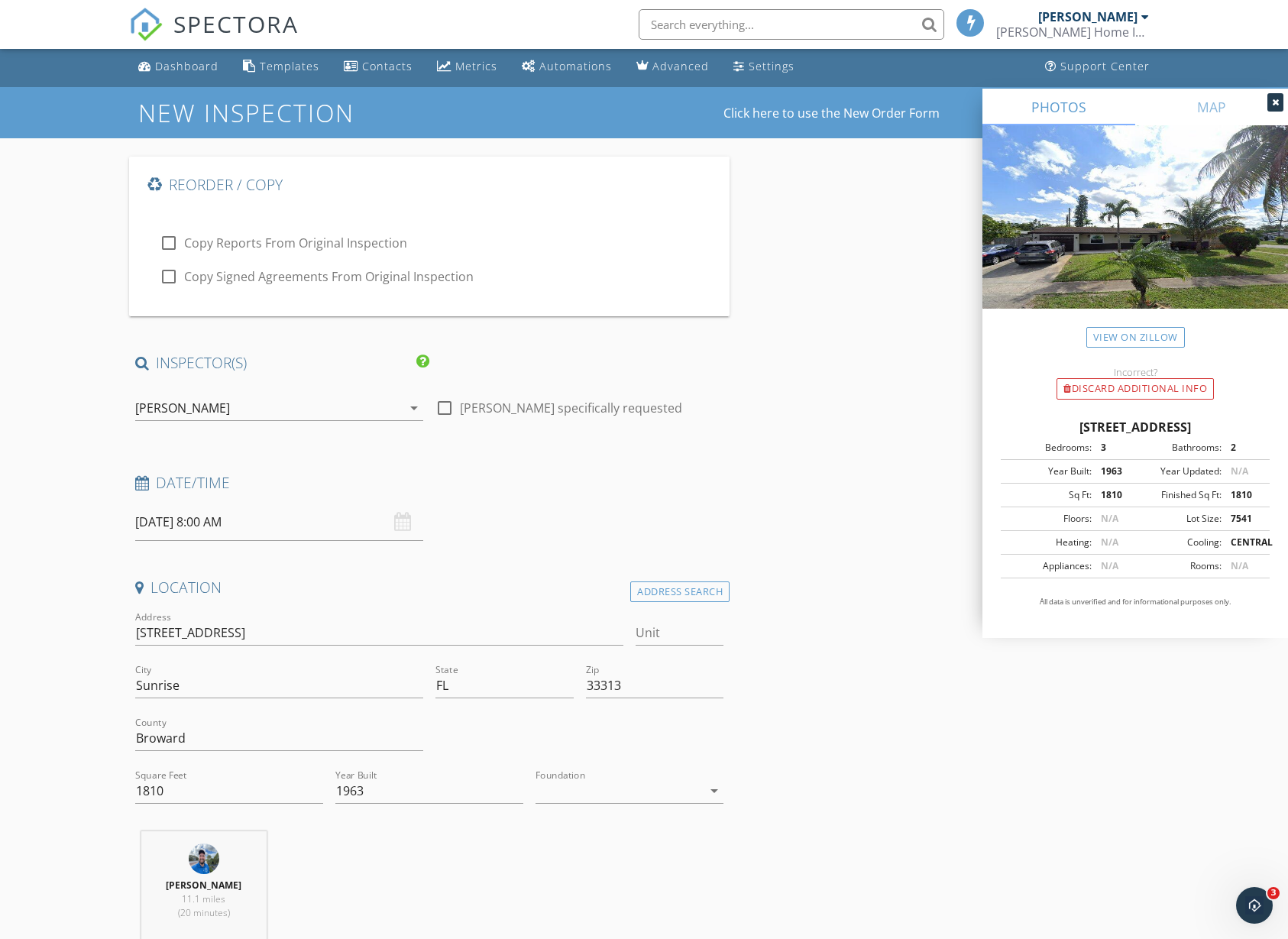
scroll to position [0, 0]
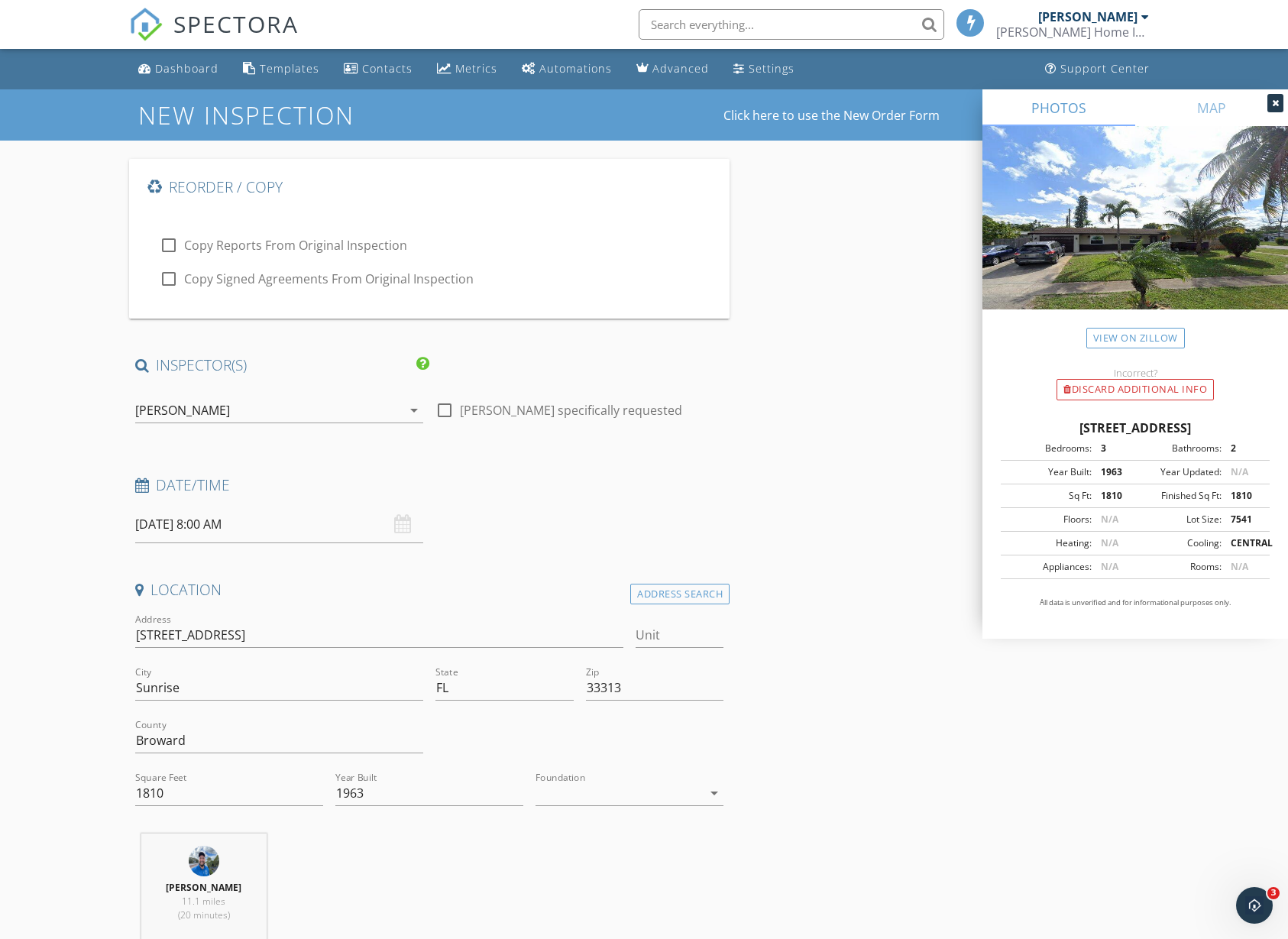
click at [294, 530] on input "09/30/2025 8:00 AM" at bounding box center [279, 524] width 288 height 37
type input "05"
type input "09/30/2025 8:05 AM"
click at [322, 780] on span at bounding box center [322, 777] width 11 height 15
type input "10"
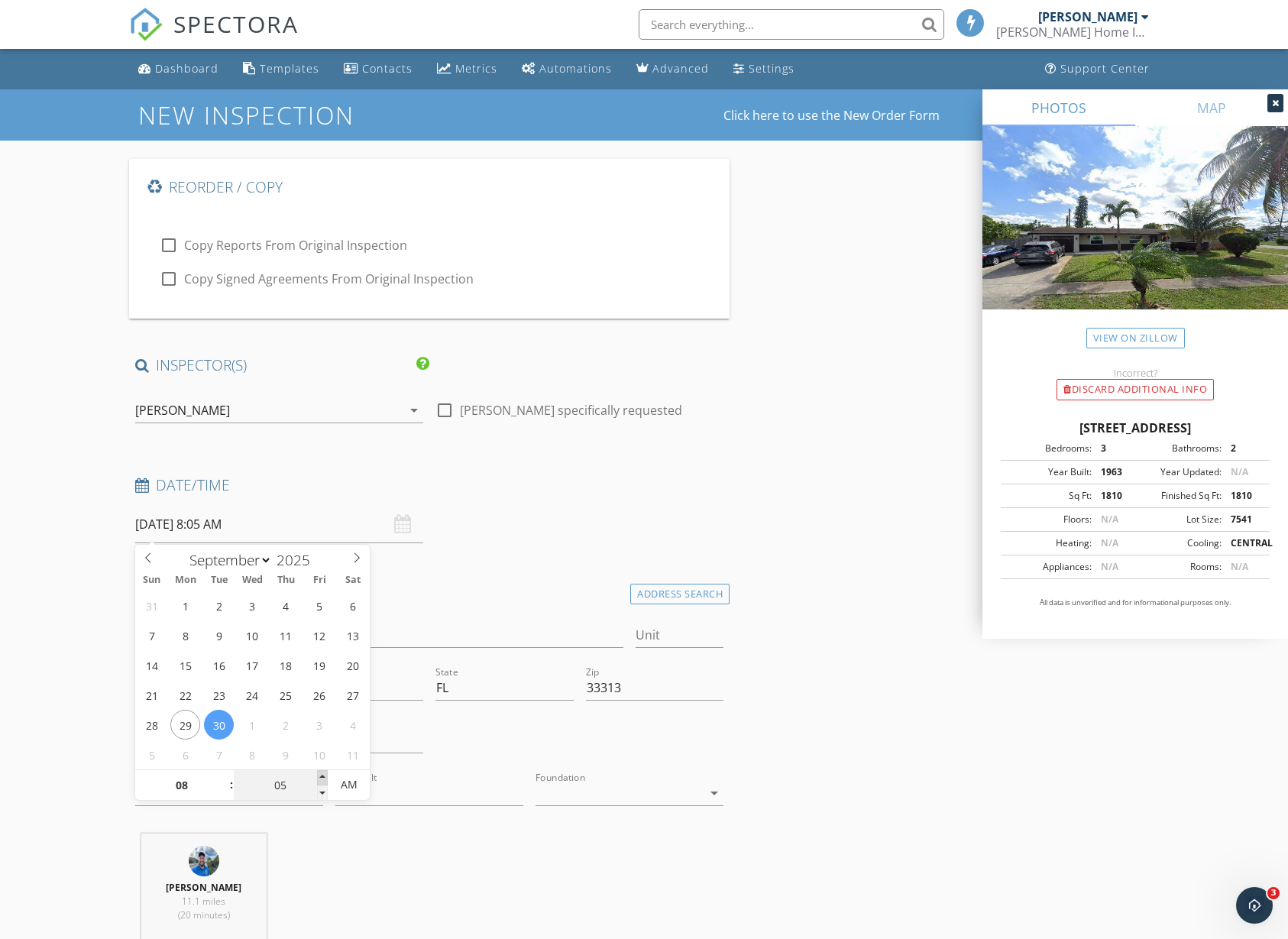
type input "09/30/2025 8:10 AM"
click at [322, 780] on span at bounding box center [322, 777] width 11 height 15
type input "15"
type input "09/30/2025 8:15 AM"
click at [322, 780] on span at bounding box center [322, 777] width 11 height 15
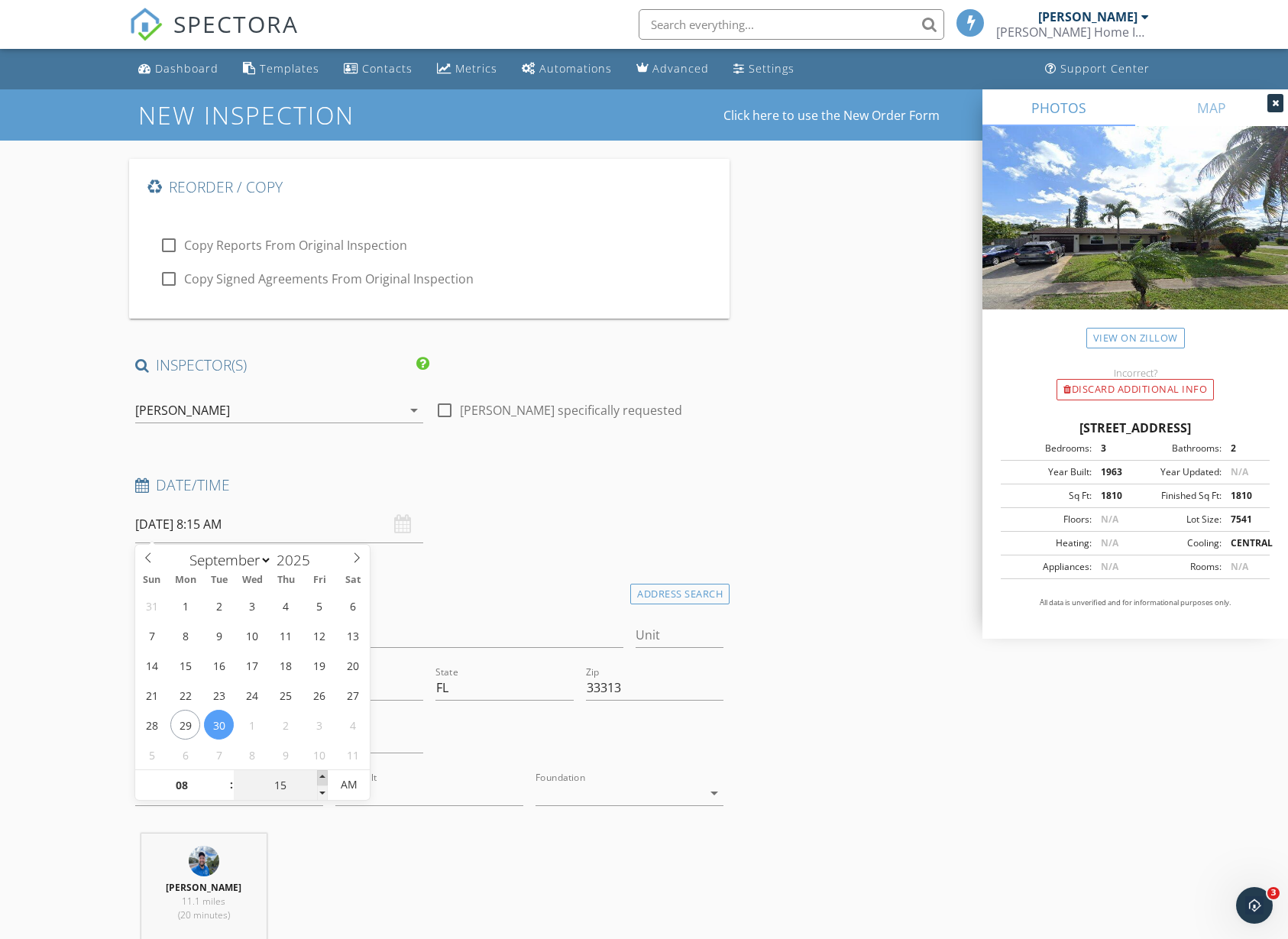
type input "20"
type input "09/30/2025 8:20 AM"
click at [322, 780] on span at bounding box center [322, 777] width 11 height 15
type input "25"
type input "09/30/2025 8:25 AM"
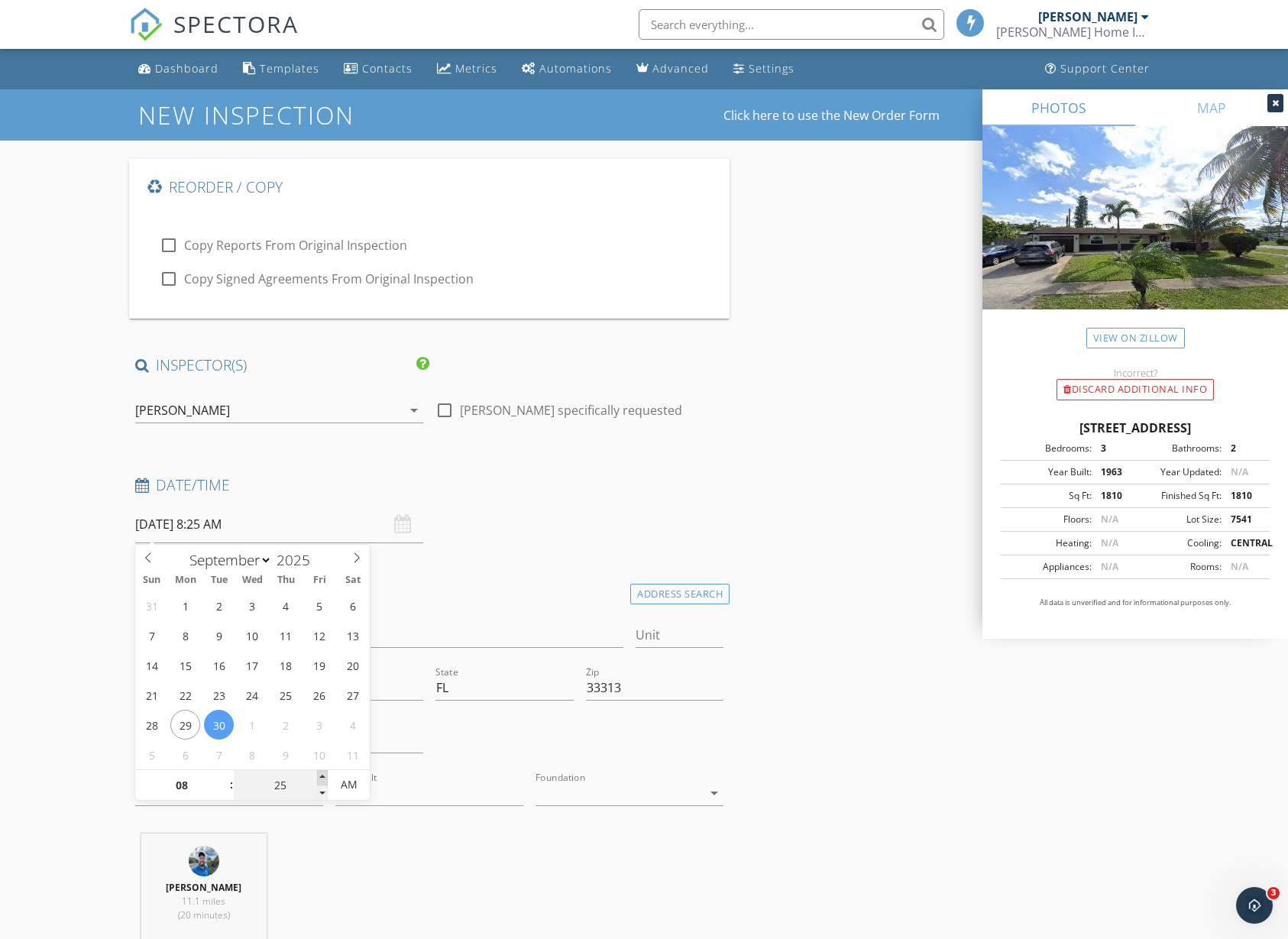
click at [322, 780] on span at bounding box center [322, 777] width 11 height 15
type input "30"
type input "[DATE] 8:30 AM"
click at [322, 780] on span at bounding box center [322, 777] width 11 height 15
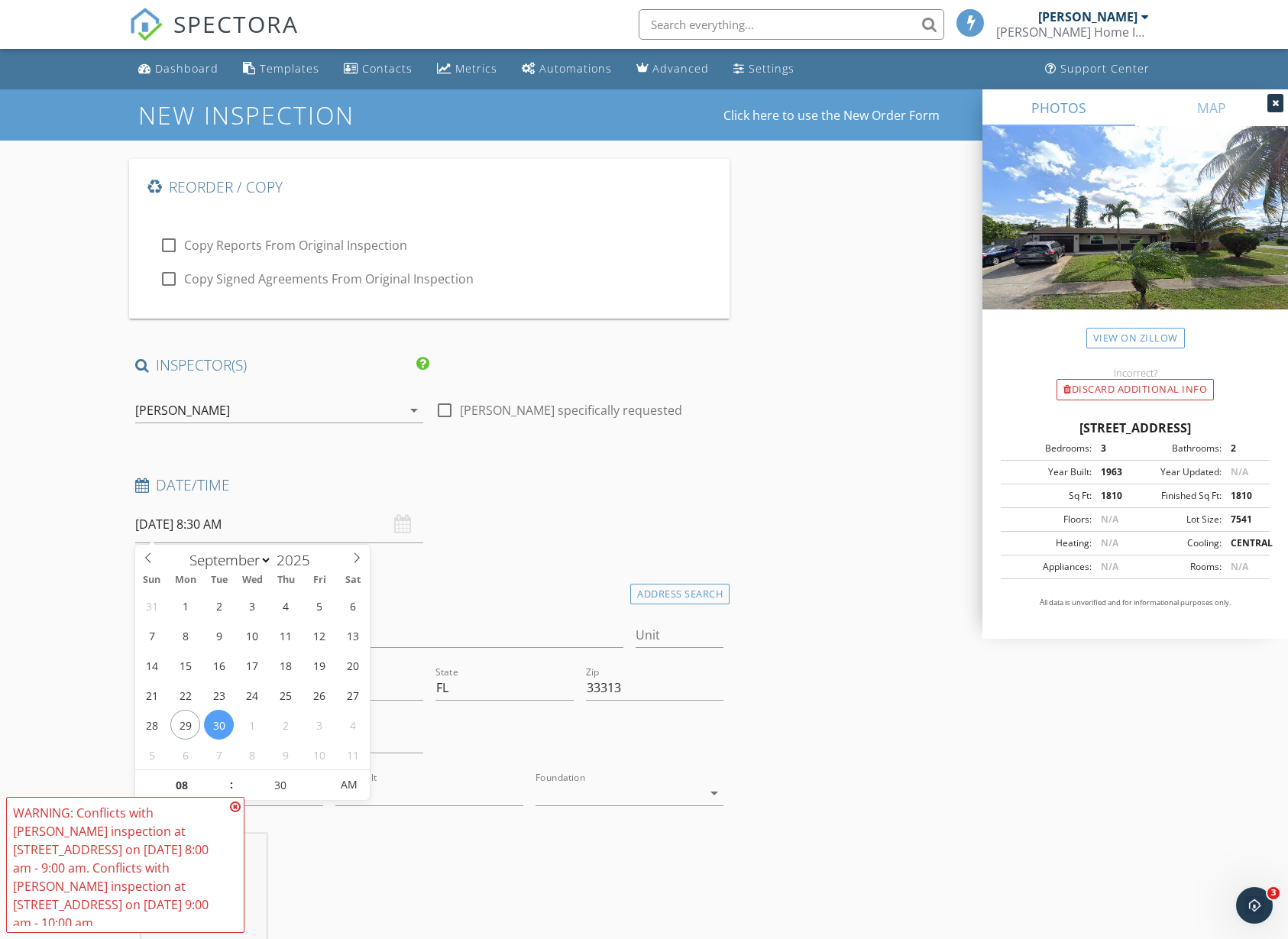
click at [165, 243] on div at bounding box center [169, 244] width 26 height 26
checkbox input "true"
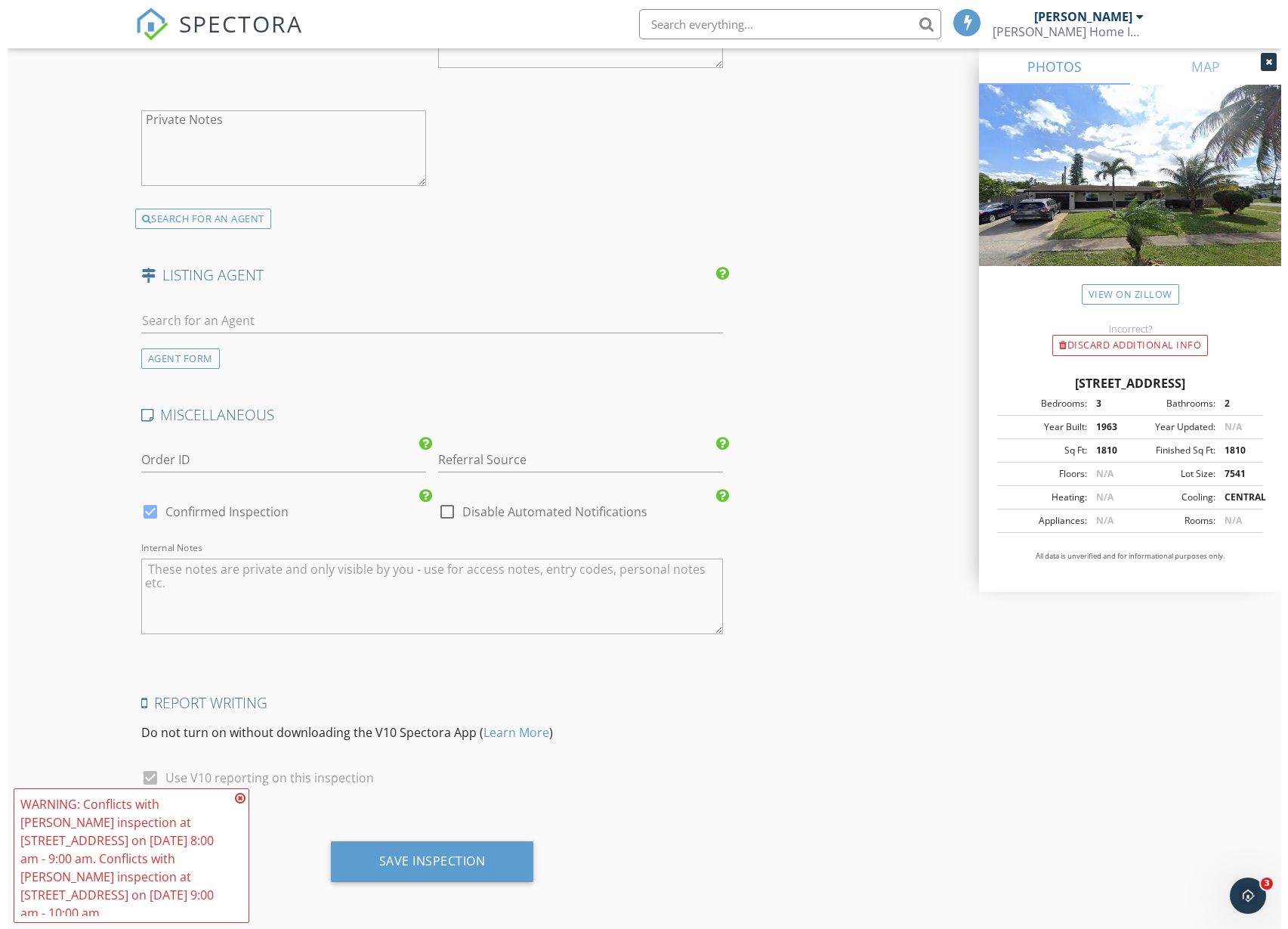
scroll to position [2497, 0]
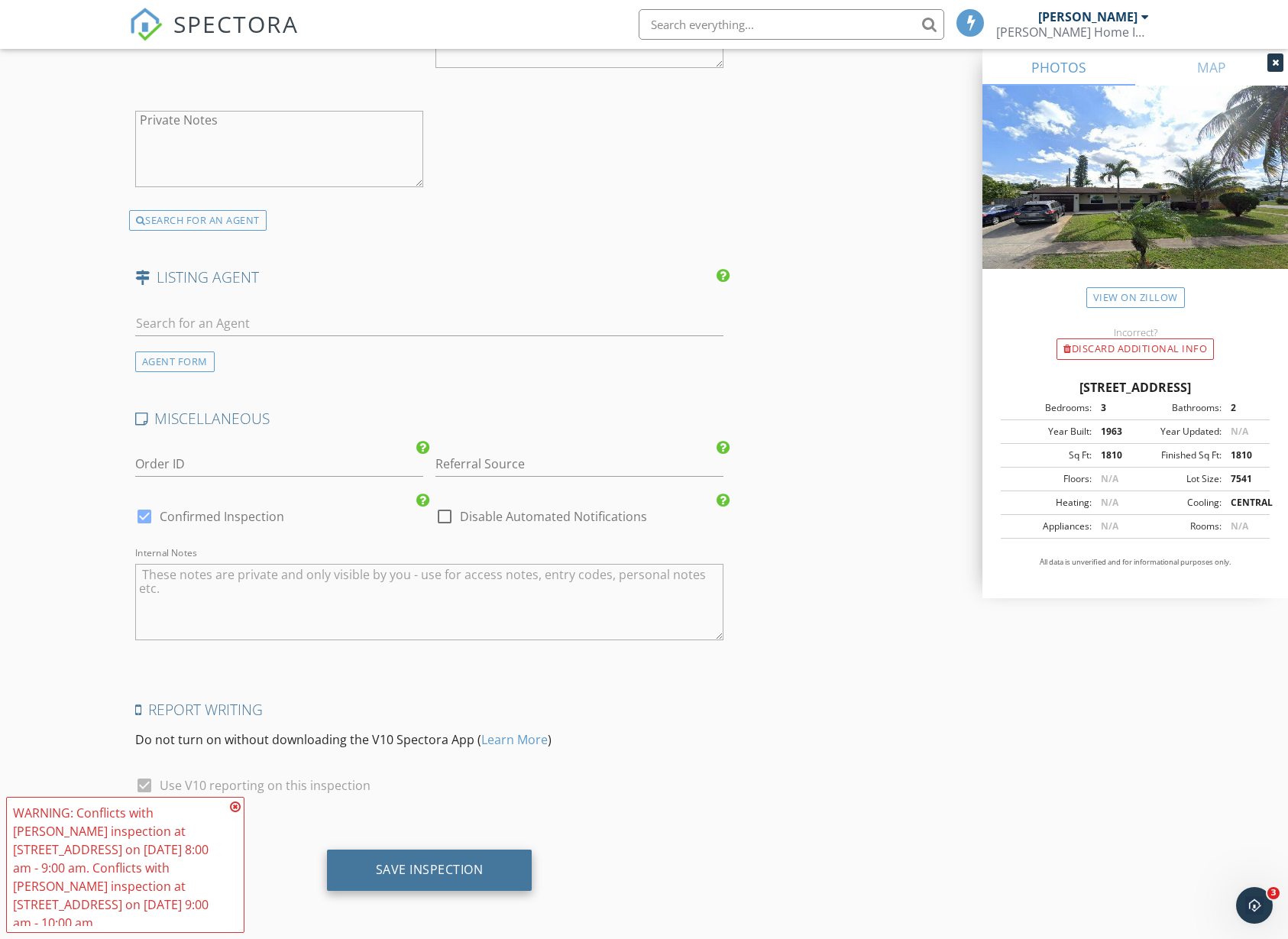
click at [447, 876] on div "Save Inspection" at bounding box center [429, 869] width 108 height 15
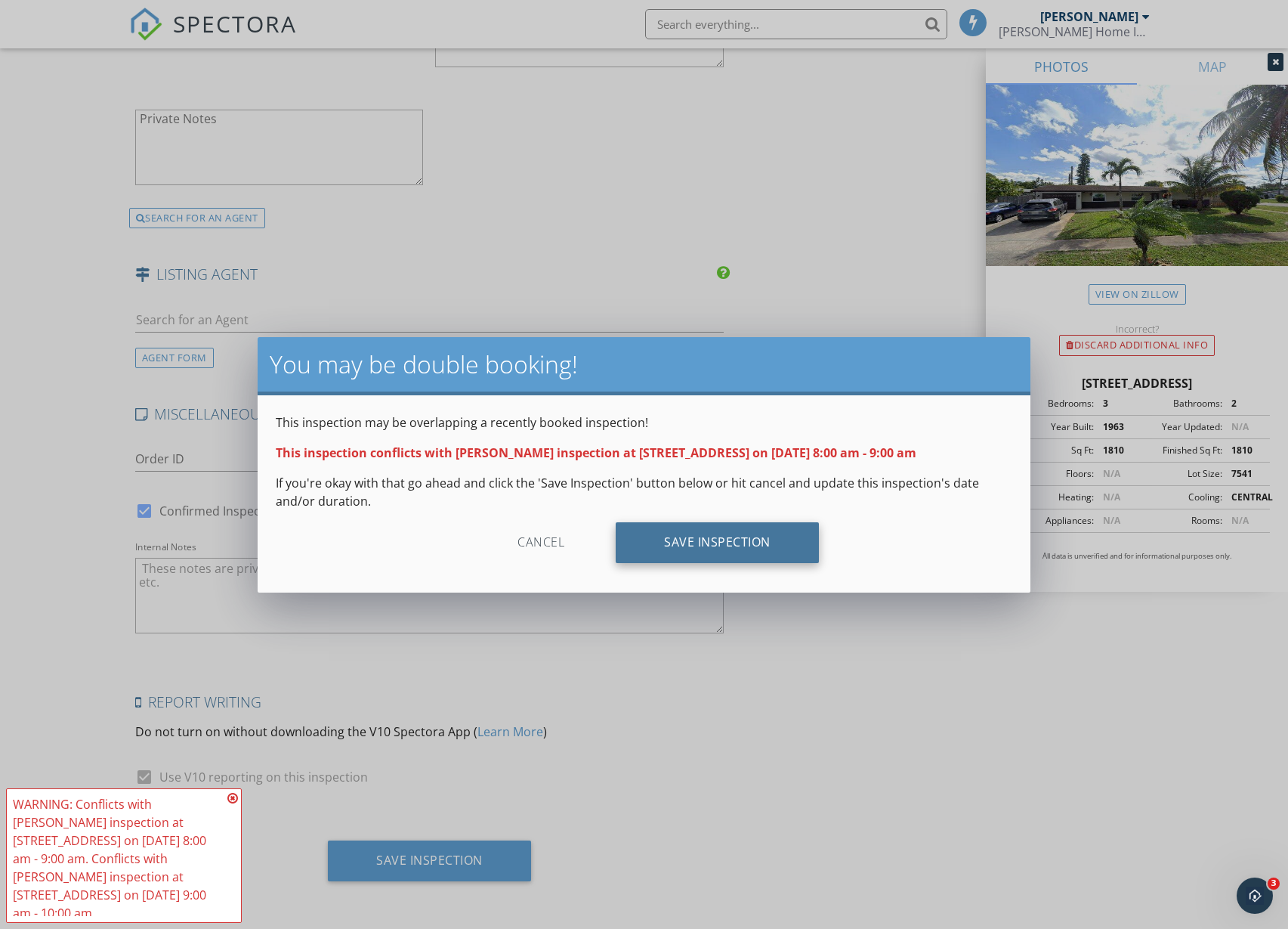
click at [698, 542] on div "Save Inspection" at bounding box center [717, 543] width 203 height 41
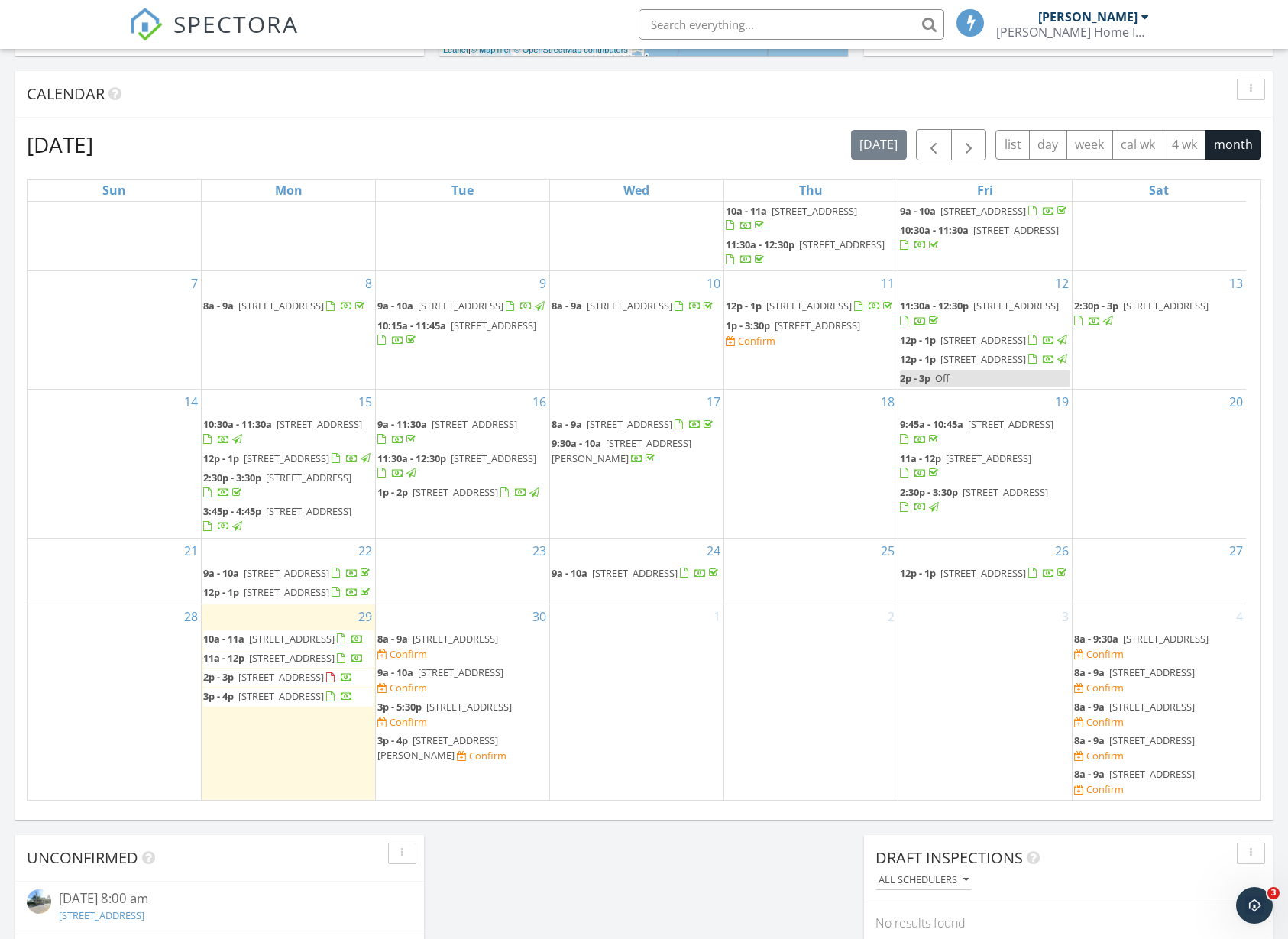
scroll to position [668, 0]
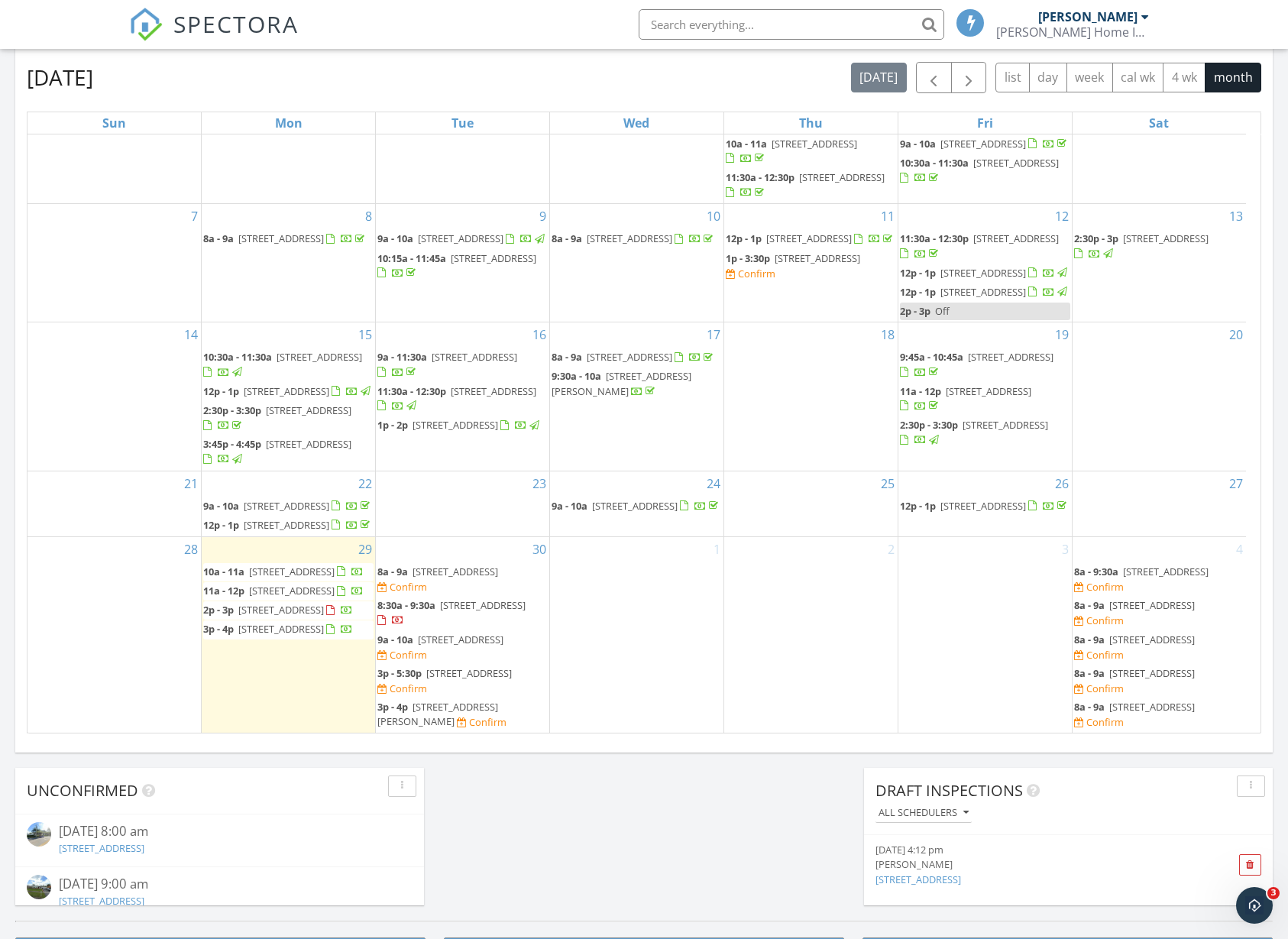
scroll to position [98, 0]
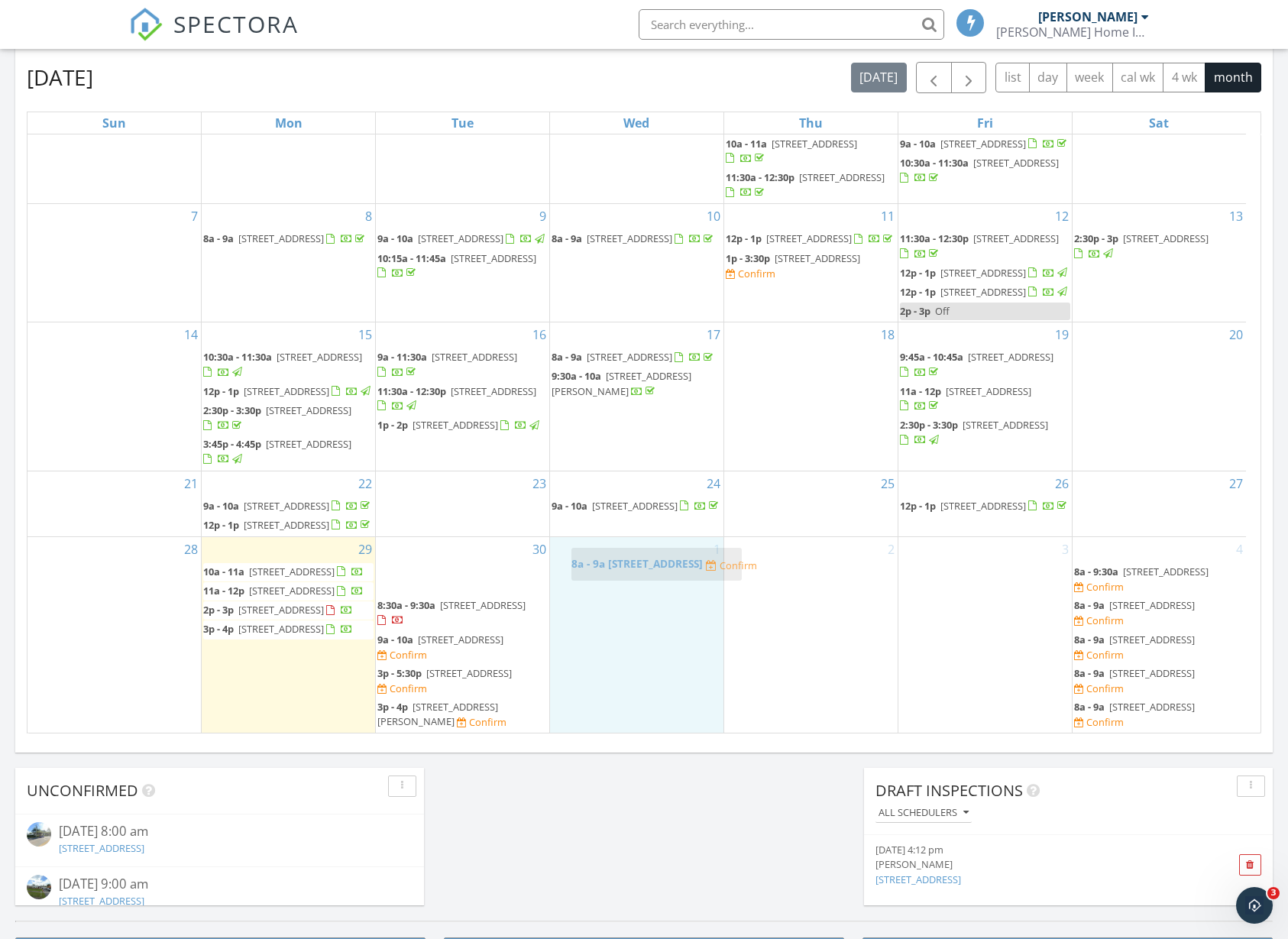
click at [658, 557] on body "SPECTORA [PERSON_NAME] Home Inspections Role: Inspector Change Role Dashboard N…" at bounding box center [644, 407] width 1288 height 2149
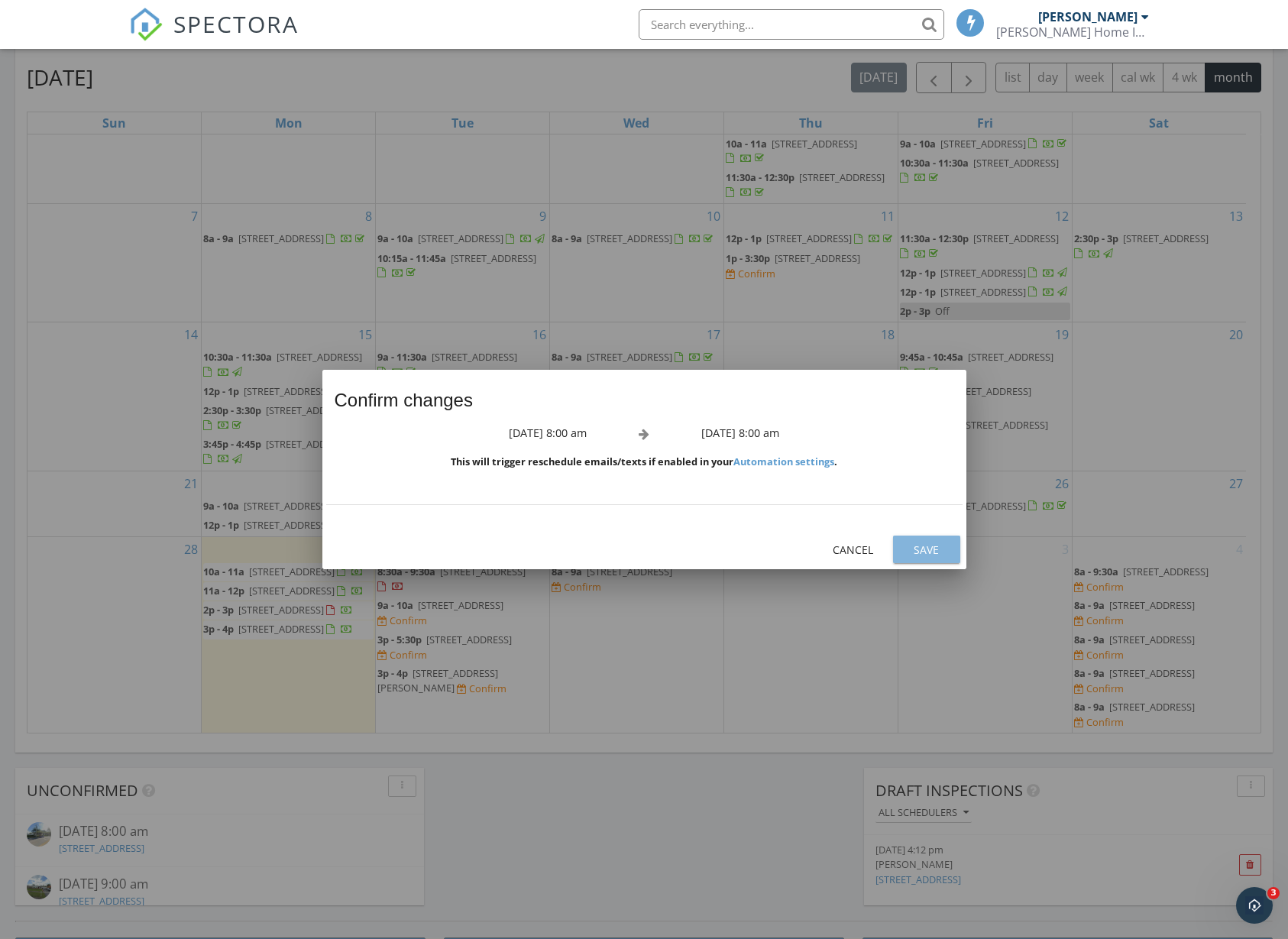
click at [911, 552] on div "Save" at bounding box center [927, 549] width 43 height 16
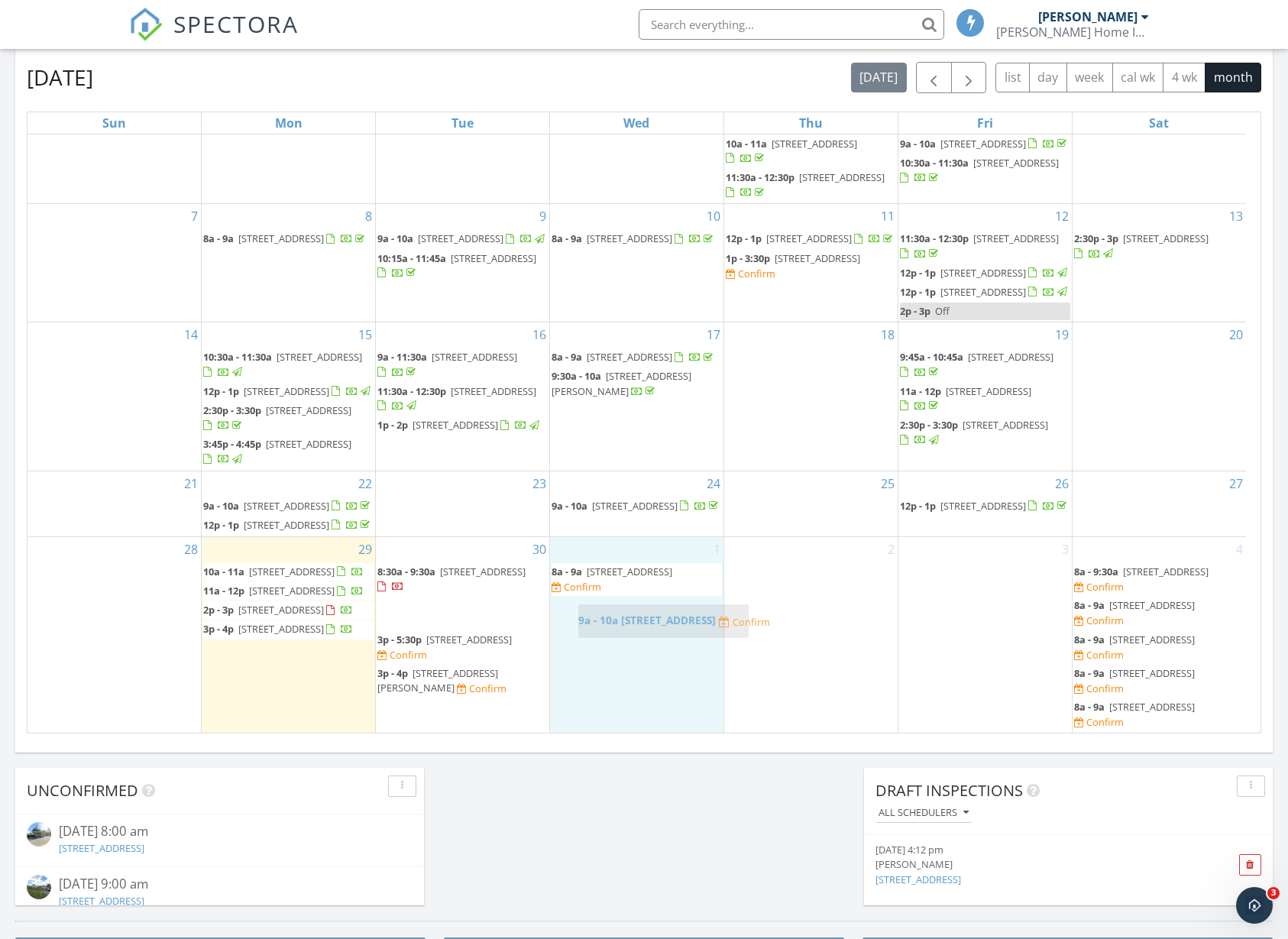
drag, startPoint x: 438, startPoint y: 614, endPoint x: 635, endPoint y: 622, distance: 197.2
click at [635, 622] on body "SPECTORA [PERSON_NAME] Home Inspections Role: Inspector Change Role Dashboard N…" at bounding box center [644, 407] width 1288 height 2149
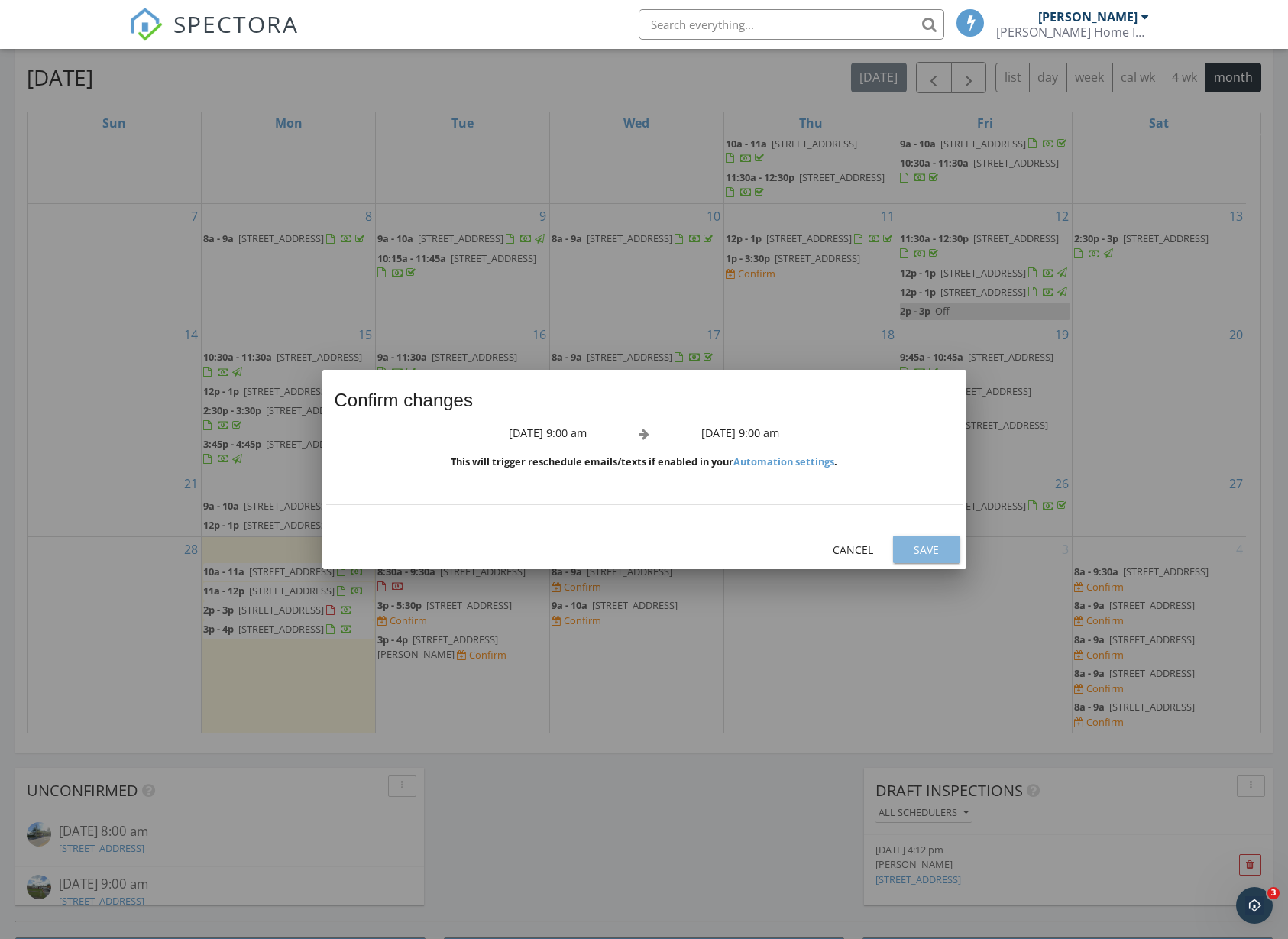
click at [914, 545] on div "Save" at bounding box center [927, 549] width 43 height 16
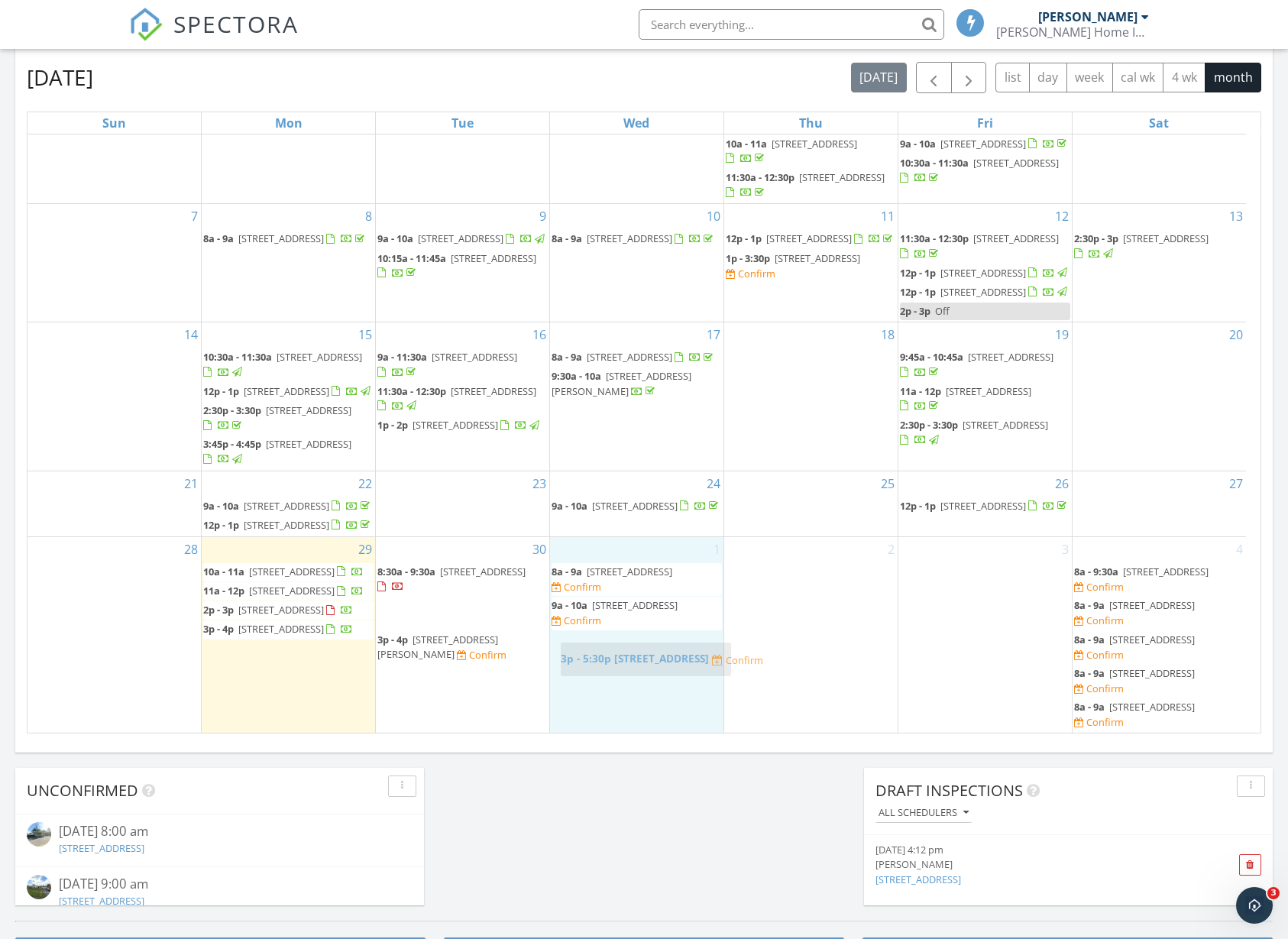
drag, startPoint x: 412, startPoint y: 596, endPoint x: 621, endPoint y: 659, distance: 218.3
click at [621, 659] on body "SPECTORA [PERSON_NAME] Home Inspections Role: Inspector Change Role Dashboard N…" at bounding box center [644, 407] width 1288 height 2149
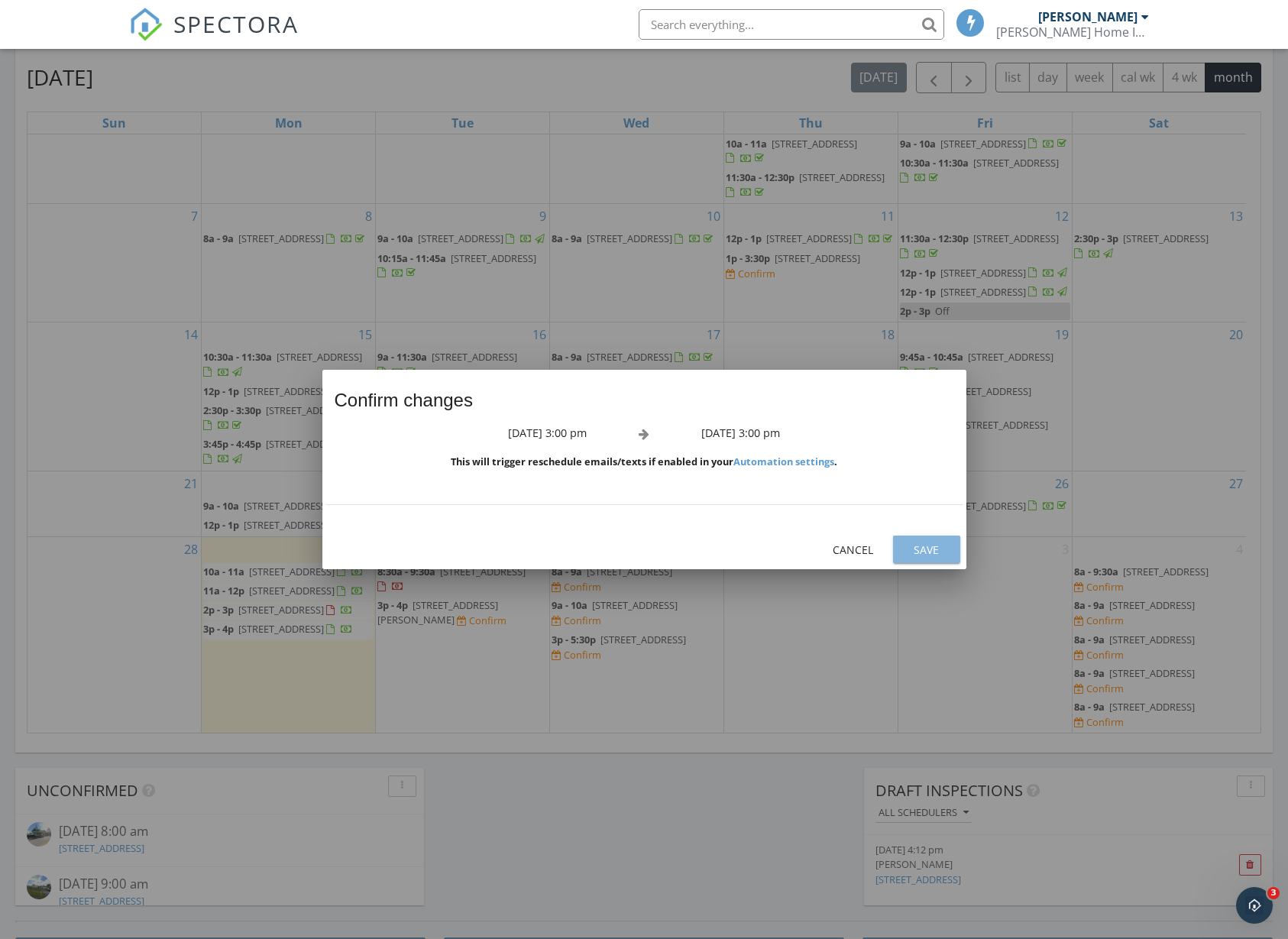
click at [914, 548] on div "Save" at bounding box center [927, 549] width 43 height 16
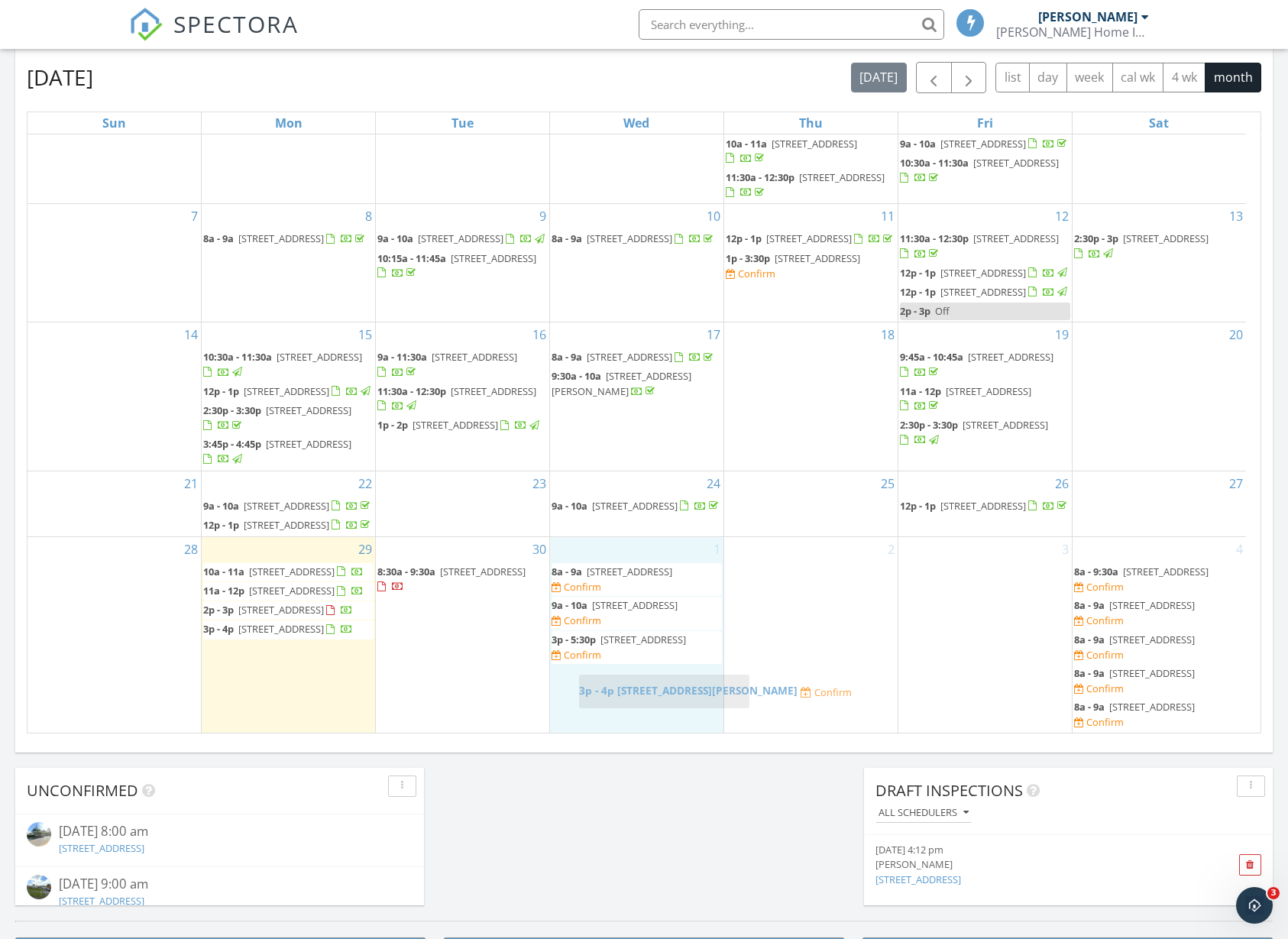
drag, startPoint x: 447, startPoint y: 602, endPoint x: 648, endPoint y: 680, distance: 215.6
click at [648, 680] on body "SPECTORA [PERSON_NAME] Home Inspections Role: Inspector Change Role Dashboard N…" at bounding box center [644, 407] width 1288 height 2149
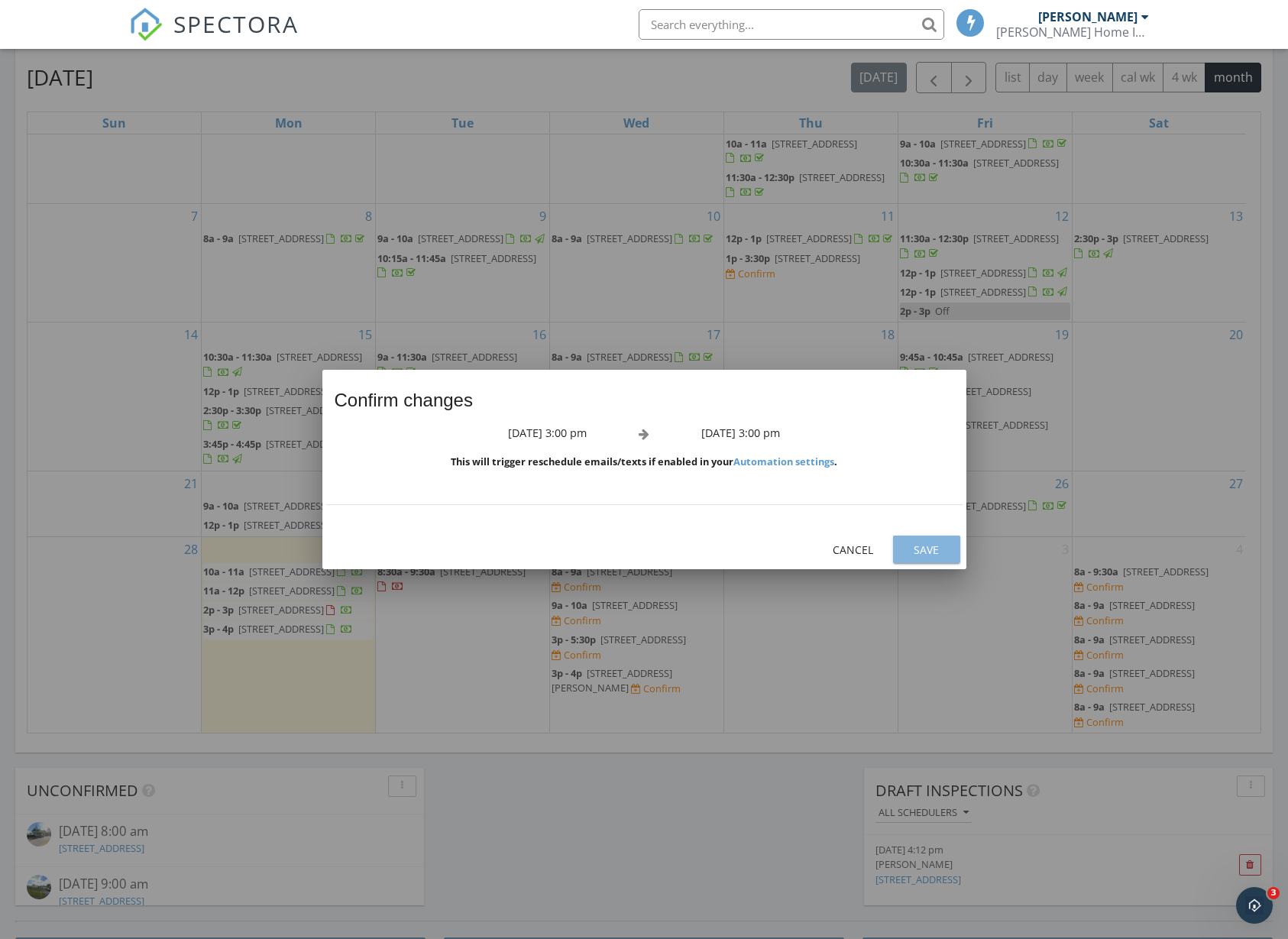
click at [930, 551] on div "Save" at bounding box center [927, 549] width 43 height 16
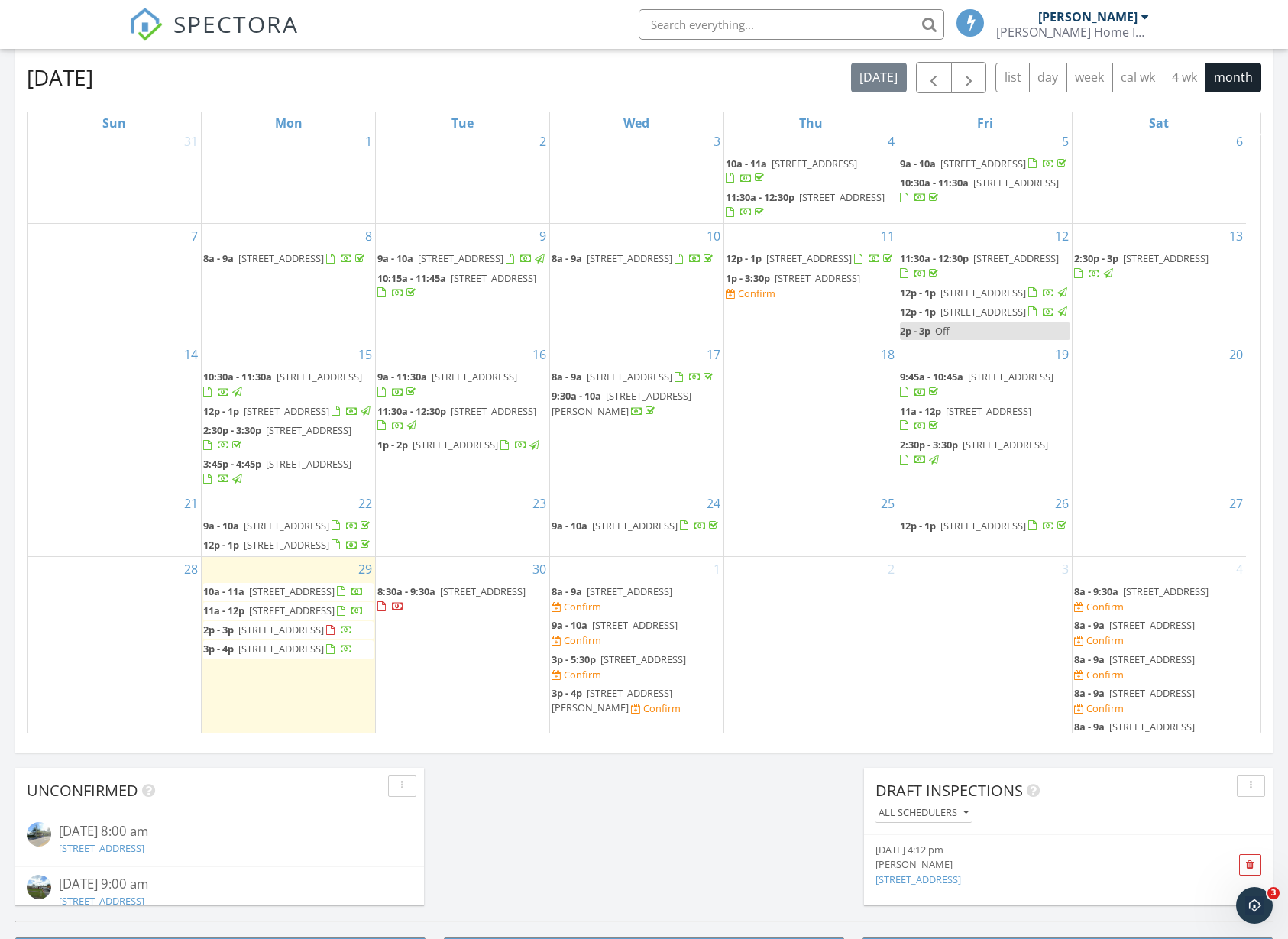
scroll to position [0, 0]
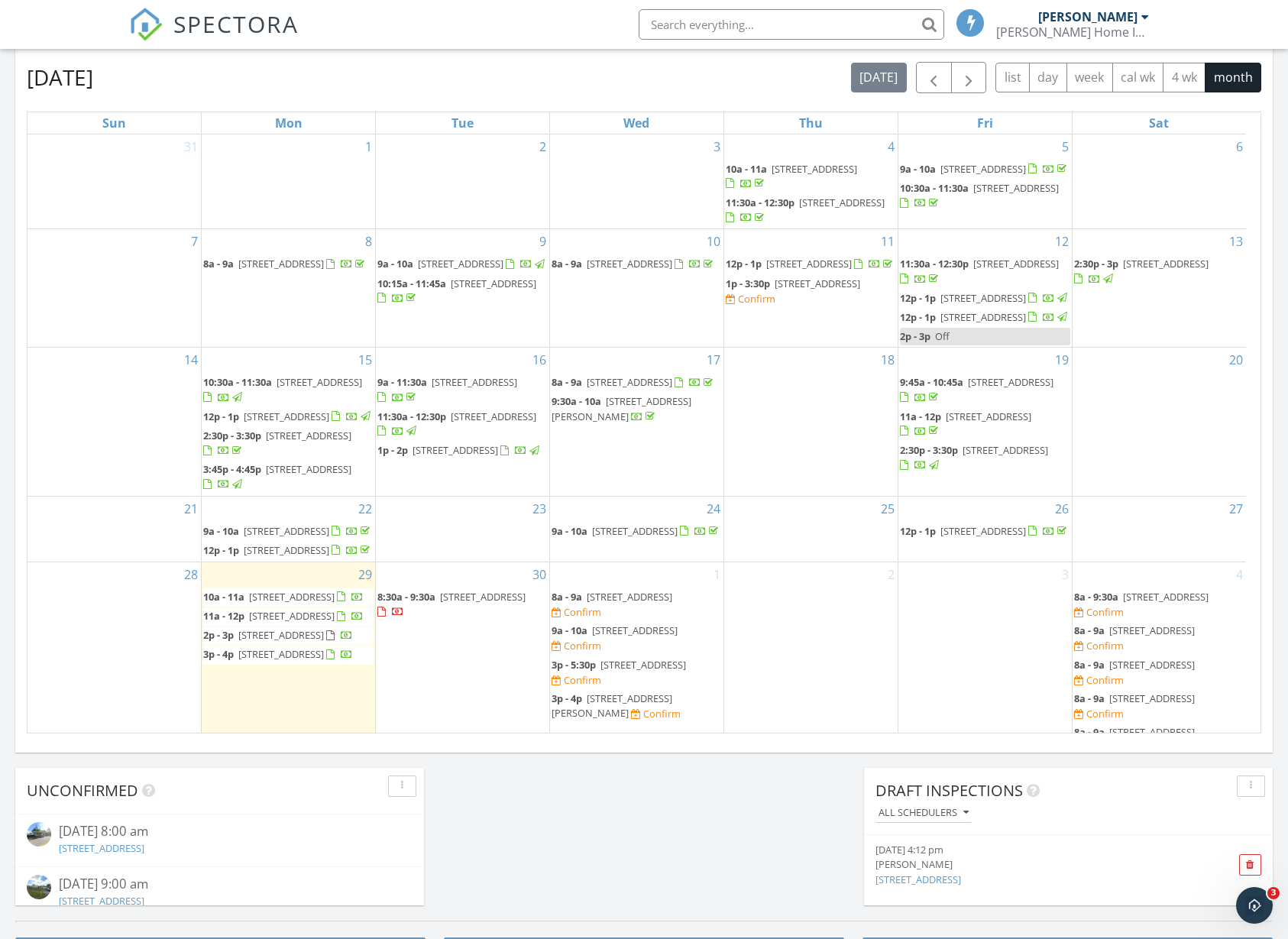
click at [640, 620] on span "8a - 9a [STREET_ADDRESS] Confirm" at bounding box center [636, 604] width 170 height 29
